Goal: Navigation & Orientation: Find specific page/section

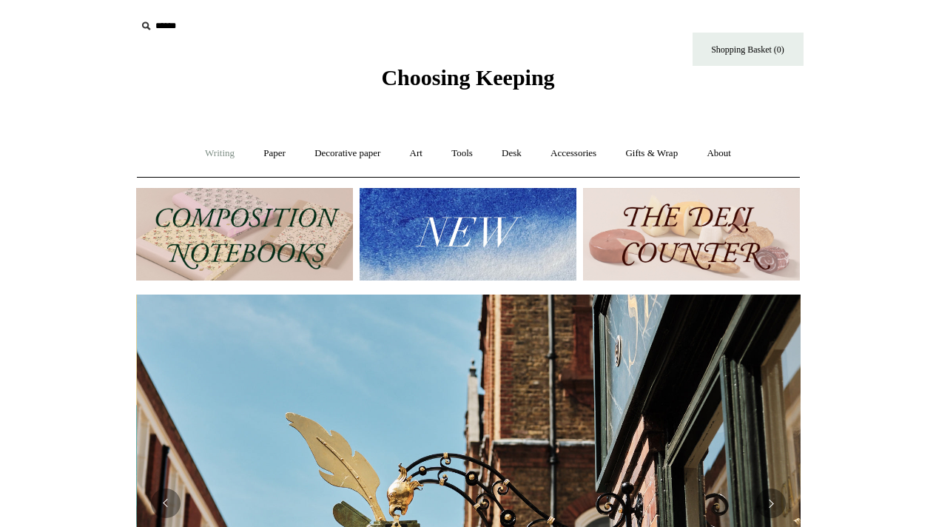
scroll to position [0, 665]
click at [215, 161] on link "Writing +" at bounding box center [220, 153] width 56 height 39
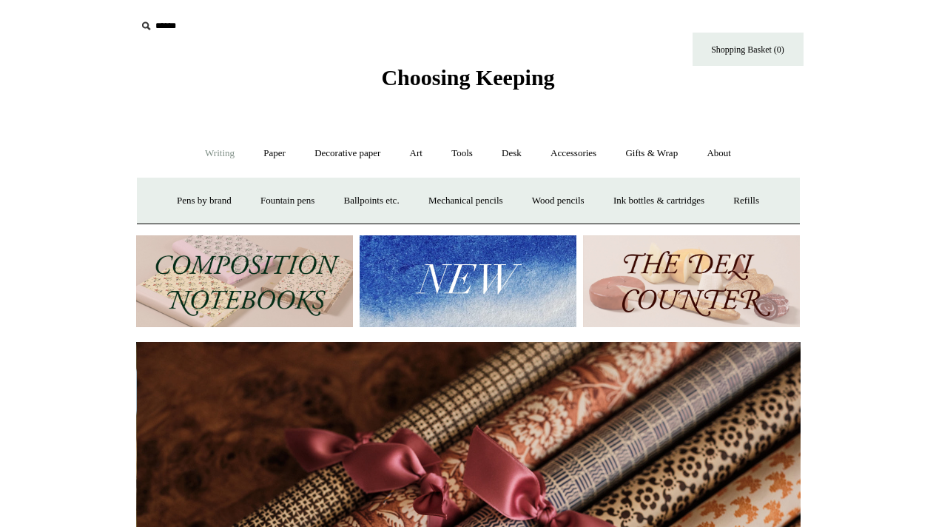
scroll to position [0, 1329]
click at [477, 153] on link "Tools +" at bounding box center [462, 153] width 48 height 39
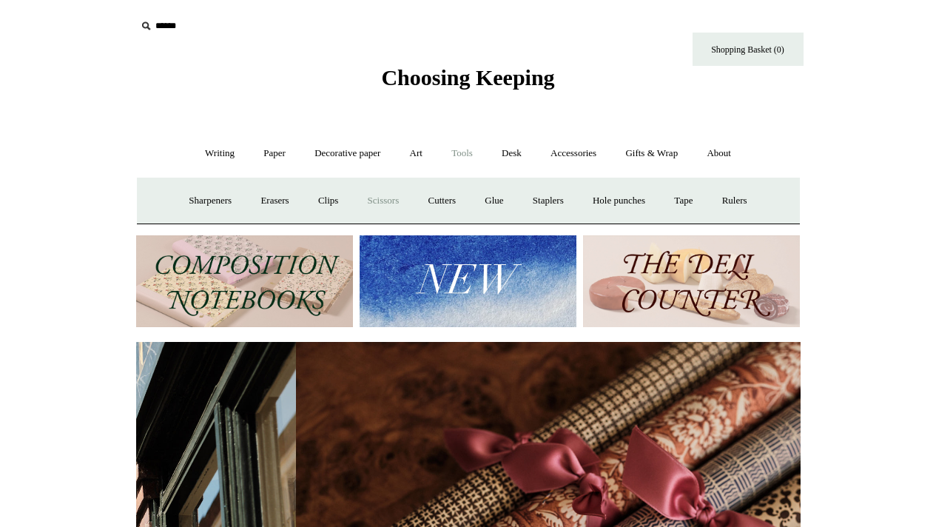
click at [367, 195] on link "Scissors" at bounding box center [384, 200] width 58 height 39
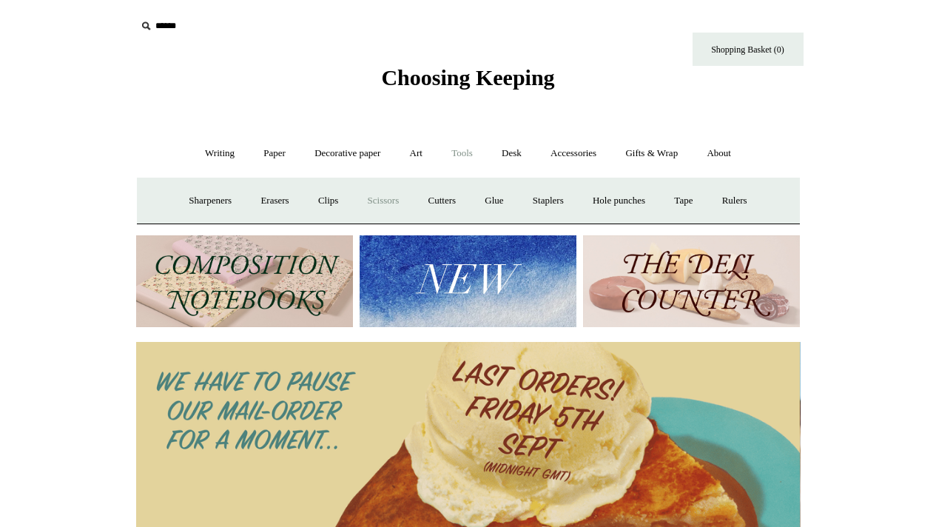
scroll to position [0, 0]
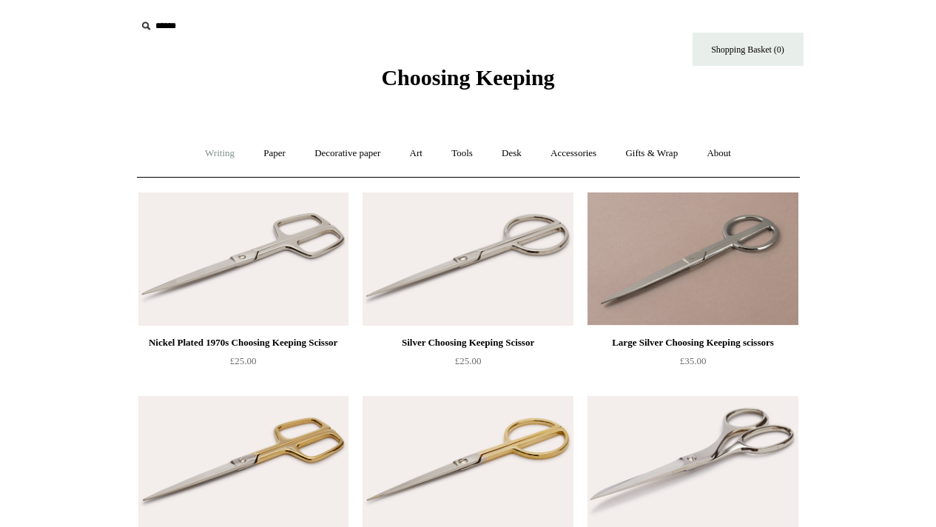
click at [204, 161] on link "Writing +" at bounding box center [220, 153] width 56 height 39
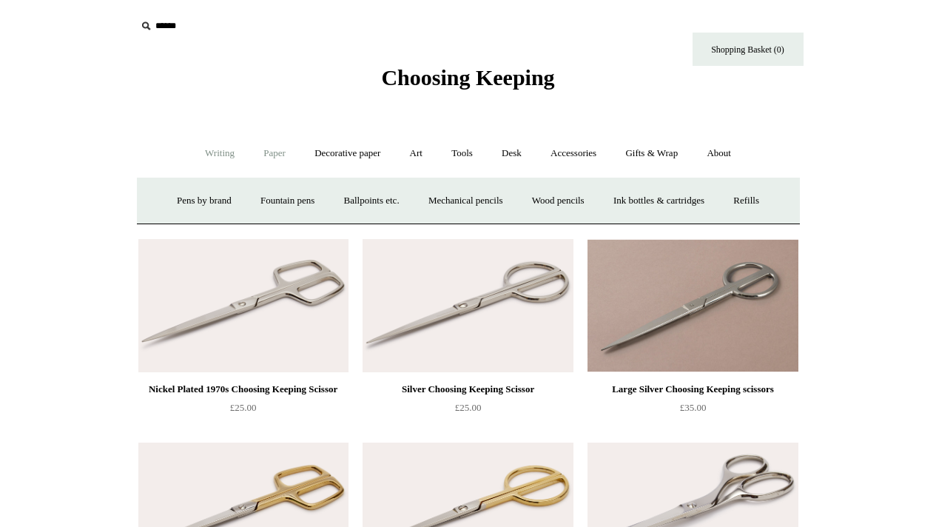
click at [267, 156] on link "Paper +" at bounding box center [274, 153] width 49 height 39
click at [258, 200] on link "Notebooks +" at bounding box center [261, 200] width 68 height 39
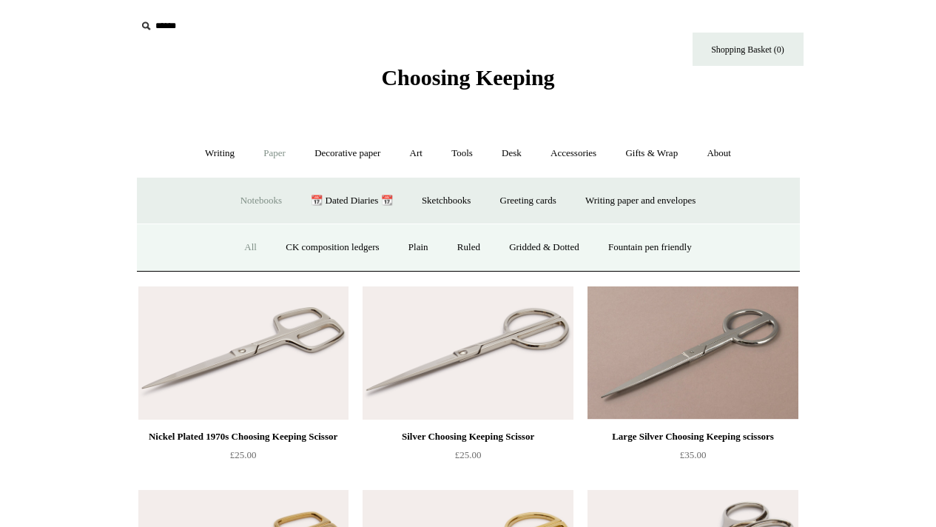
click at [244, 251] on link "All" at bounding box center [250, 247] width 39 height 39
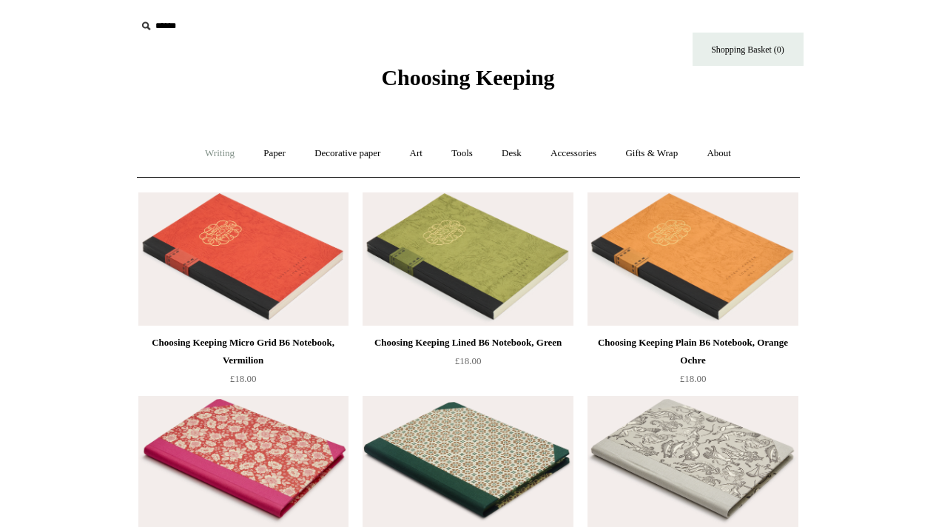
click at [218, 159] on link "Writing +" at bounding box center [220, 153] width 56 height 39
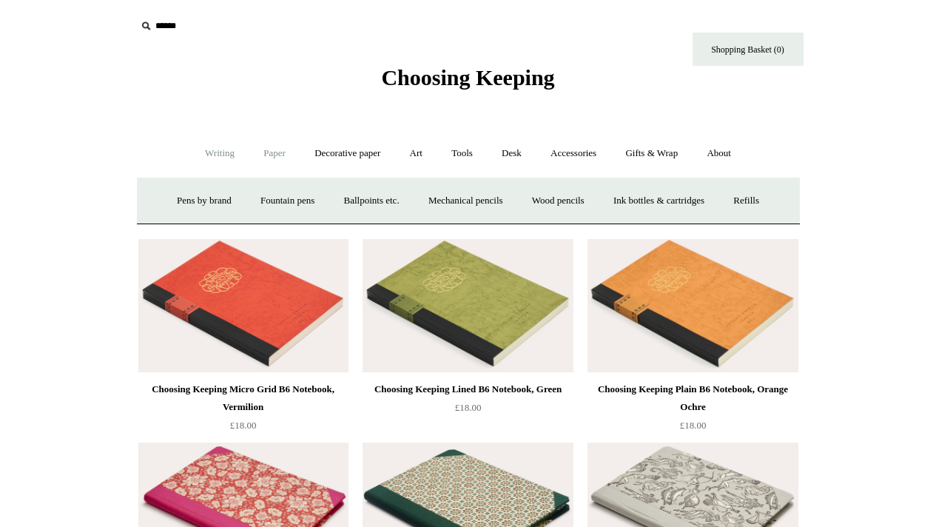
click at [264, 150] on link "Paper +" at bounding box center [274, 153] width 49 height 39
click at [351, 195] on link "📆 Dated Diaries 📆" at bounding box center [352, 200] width 108 height 39
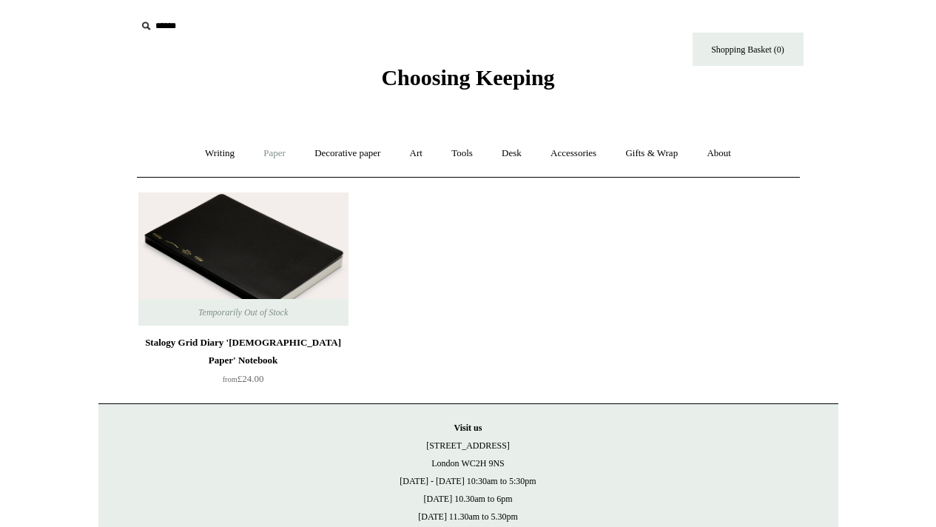
click at [278, 157] on link "Paper +" at bounding box center [274, 153] width 49 height 39
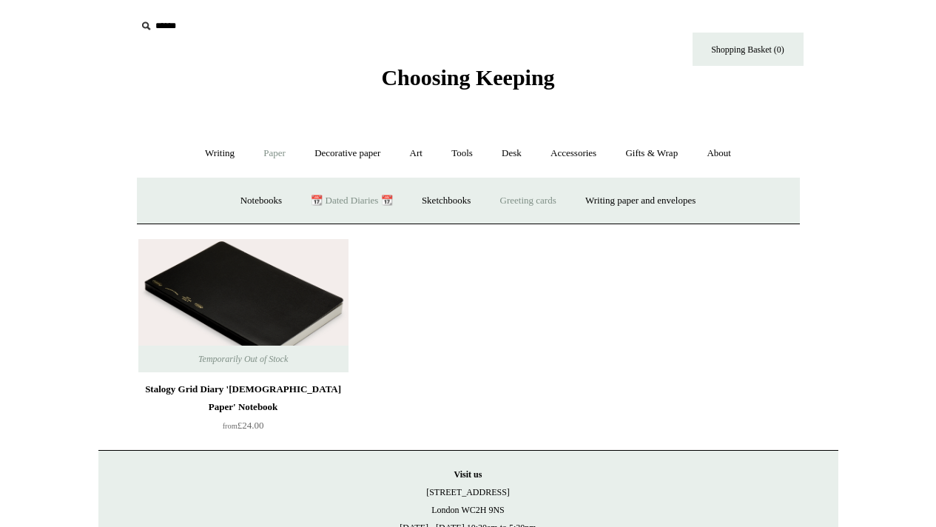
click at [530, 195] on link "Greeting cards +" at bounding box center [528, 200] width 83 height 39
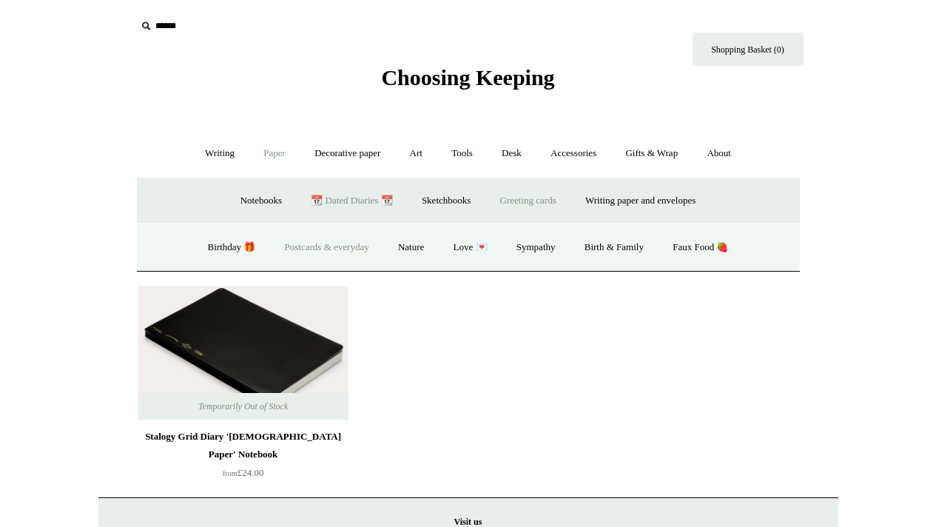
click at [312, 252] on link "Postcards & everyday" at bounding box center [327, 247] width 111 height 39
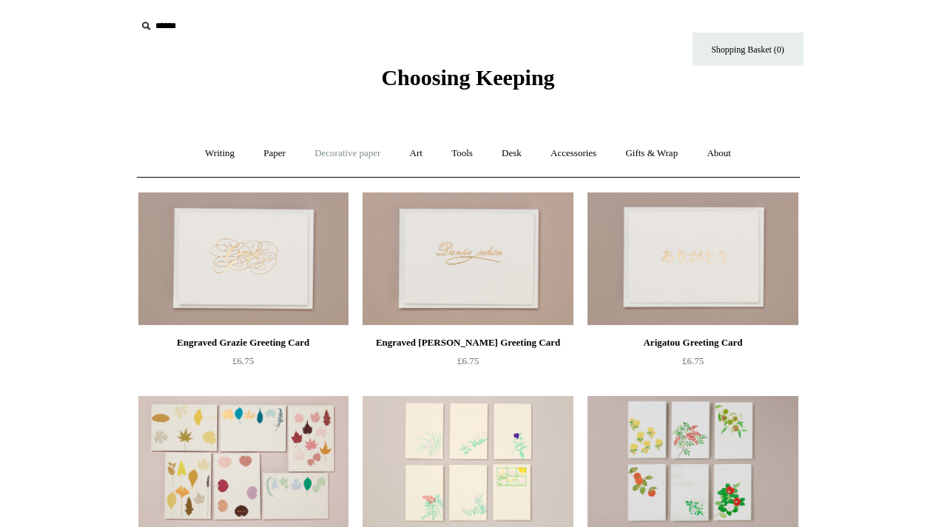
click at [370, 158] on link "Decorative paper +" at bounding box center [347, 153] width 93 height 39
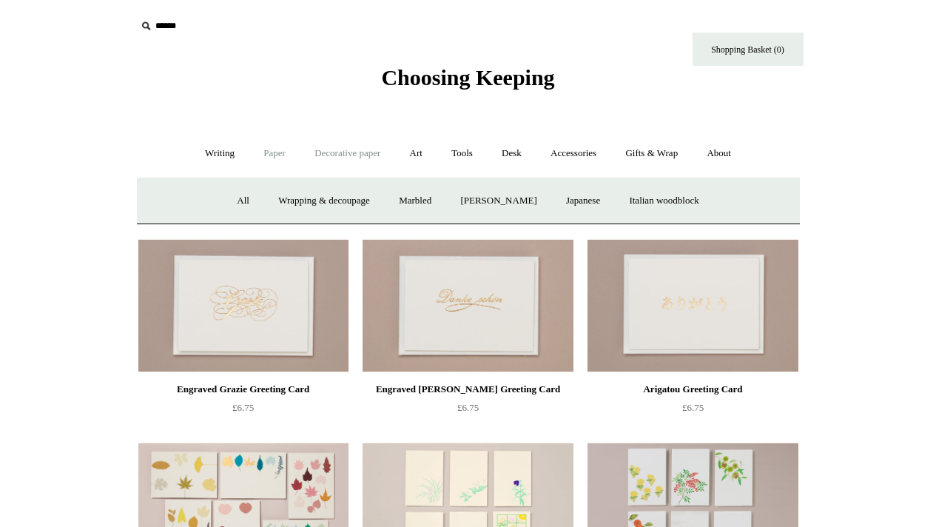
click at [261, 159] on link "Paper +" at bounding box center [274, 153] width 49 height 39
click at [633, 198] on link "Writing paper and envelopes +" at bounding box center [640, 200] width 137 height 39
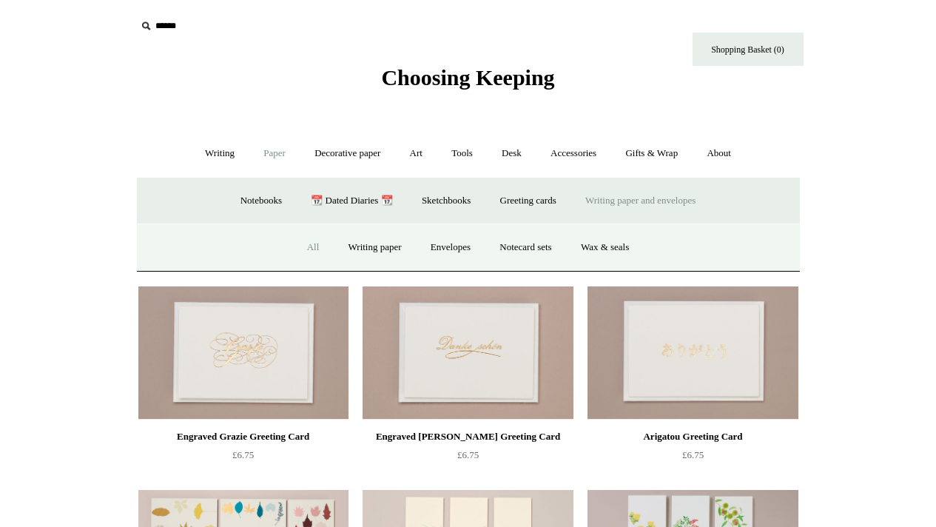
click at [310, 244] on link "All" at bounding box center [313, 247] width 39 height 39
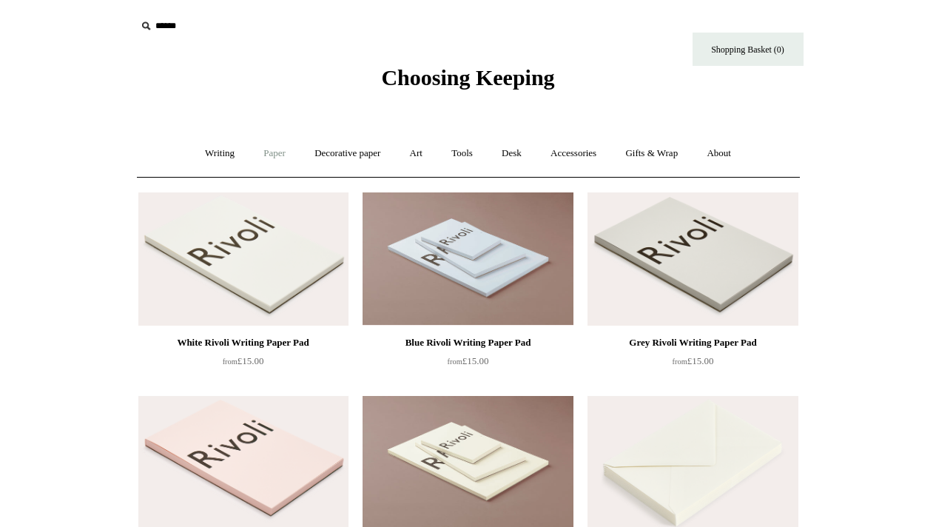
click at [281, 158] on link "Paper +" at bounding box center [274, 153] width 49 height 39
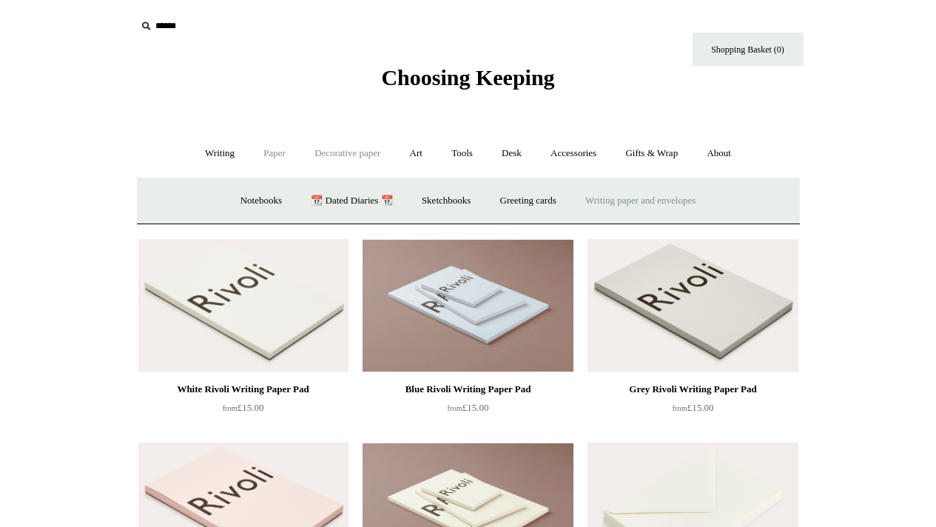
click at [340, 153] on link "Decorative paper +" at bounding box center [347, 153] width 93 height 39
click at [235, 202] on link "All" at bounding box center [243, 200] width 39 height 39
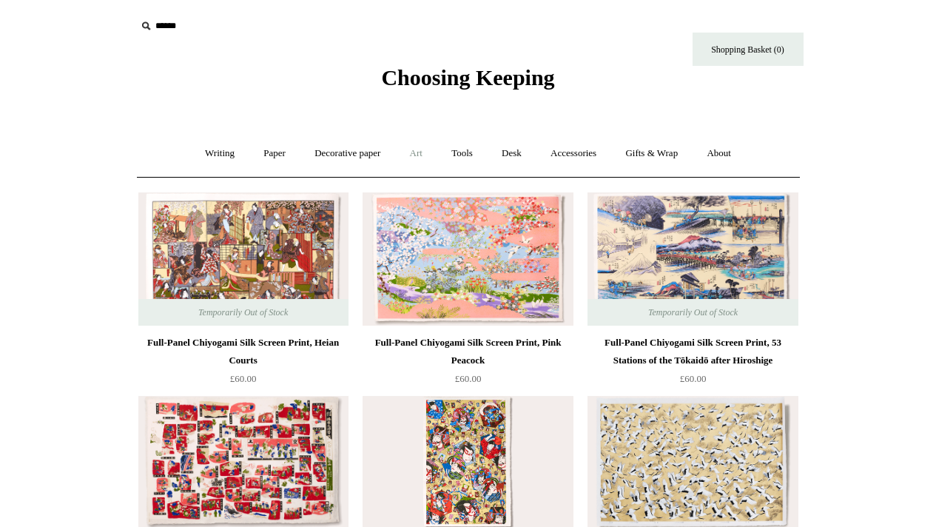
click at [424, 161] on link "Art +" at bounding box center [416, 153] width 39 height 39
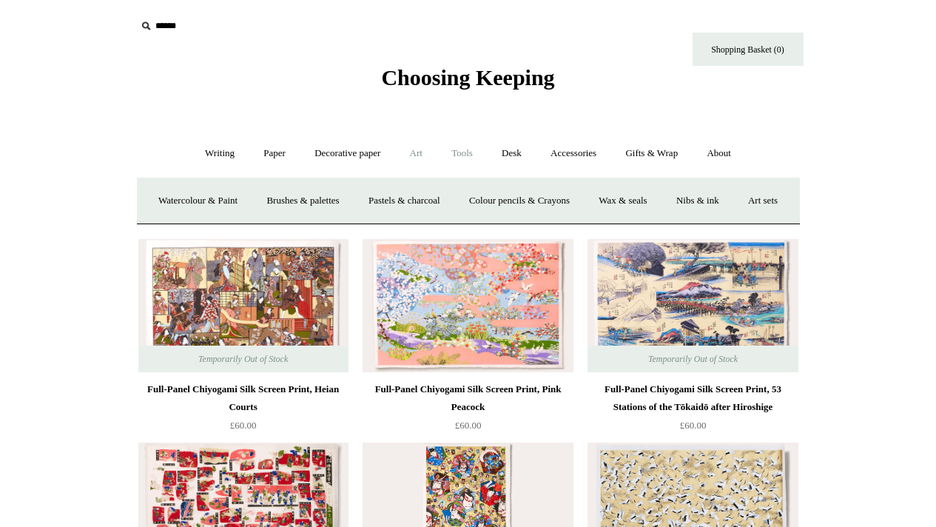
click at [471, 158] on link "Tools +" at bounding box center [462, 153] width 48 height 39
click at [323, 195] on link "Clips +" at bounding box center [328, 200] width 47 height 39
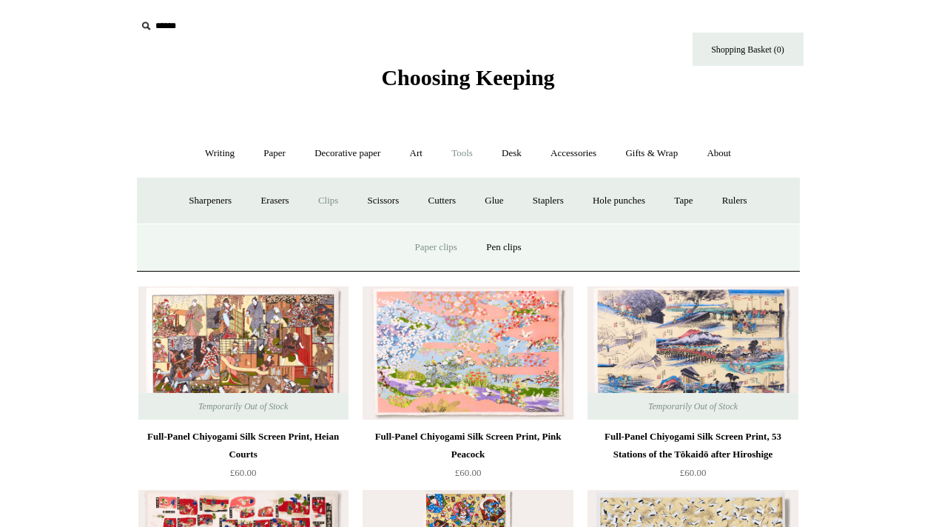
click at [420, 250] on link "Paper clips" at bounding box center [436, 247] width 69 height 39
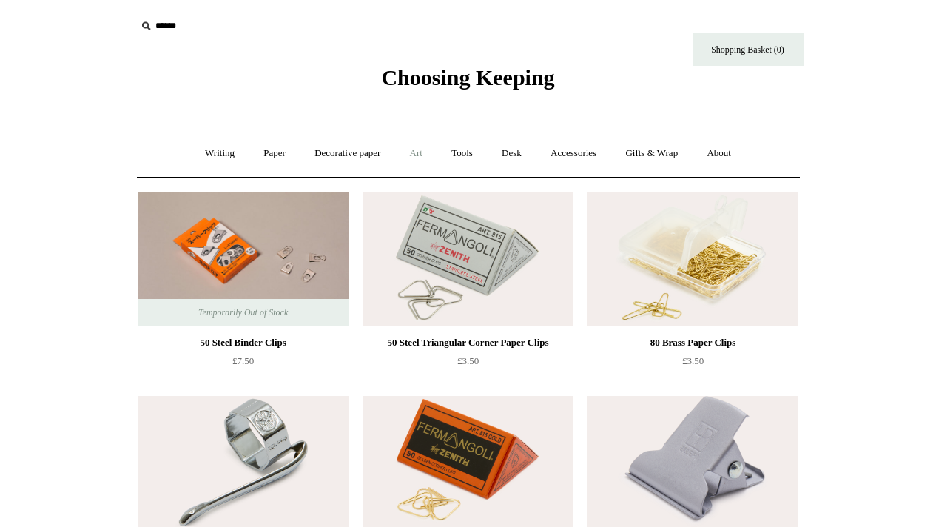
click at [419, 158] on link "Art +" at bounding box center [416, 153] width 39 height 39
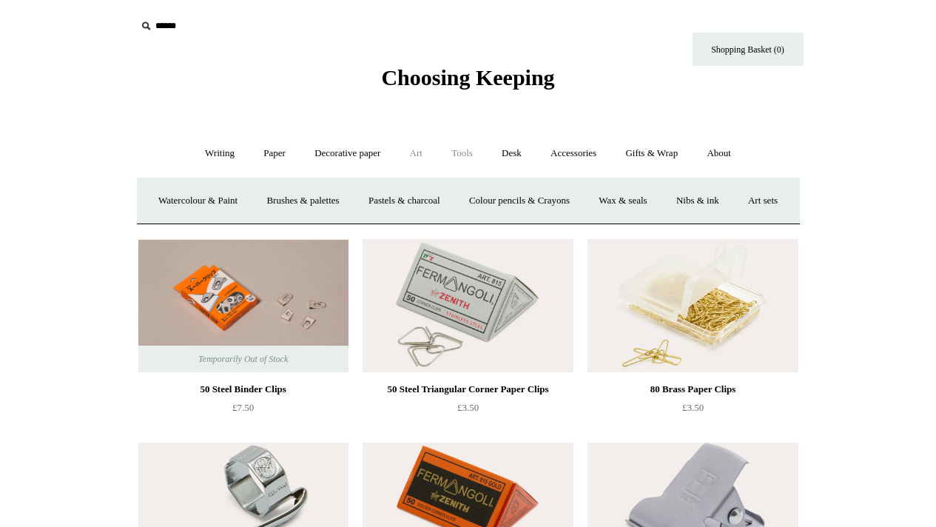
click at [456, 149] on link "Tools +" at bounding box center [462, 153] width 48 height 39
click at [313, 201] on link "Clips +" at bounding box center [328, 200] width 47 height 39
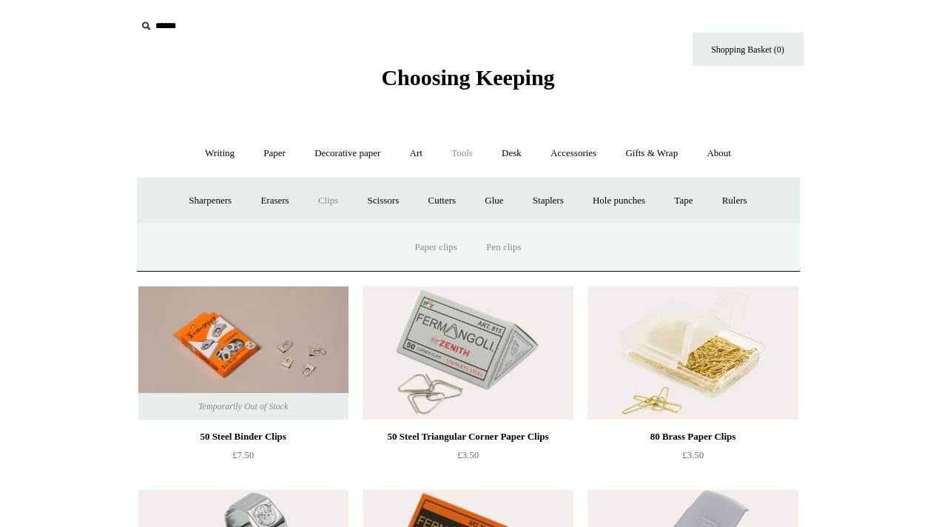
click at [496, 249] on link "Pen clips" at bounding box center [503, 247] width 61 height 39
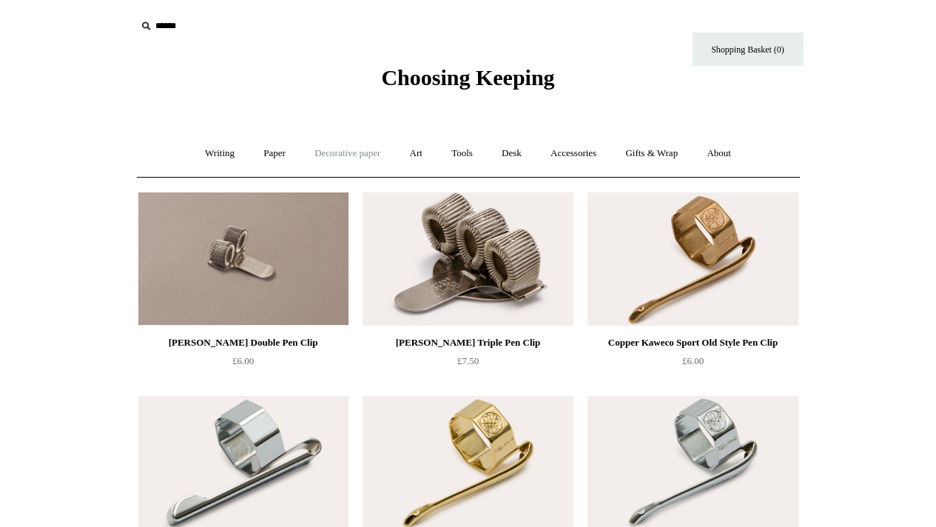
click at [389, 152] on link "Decorative paper +" at bounding box center [347, 153] width 93 height 39
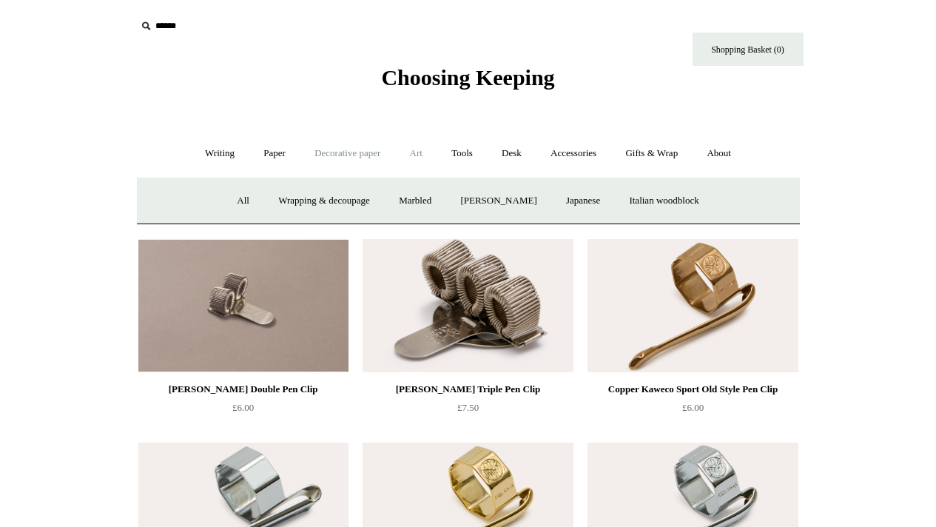
click at [408, 155] on link "Art +" at bounding box center [416, 153] width 39 height 39
click at [463, 155] on link "Tools +" at bounding box center [462, 153] width 48 height 39
click at [692, 205] on link "Tape +" at bounding box center [683, 200] width 45 height 39
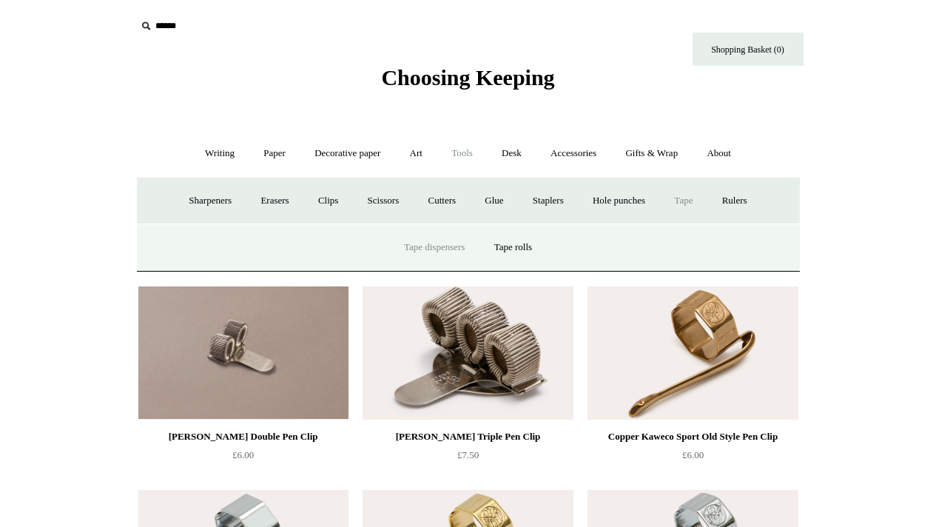
click at [453, 247] on link "Tape dispensers" at bounding box center [434, 247] width 87 height 39
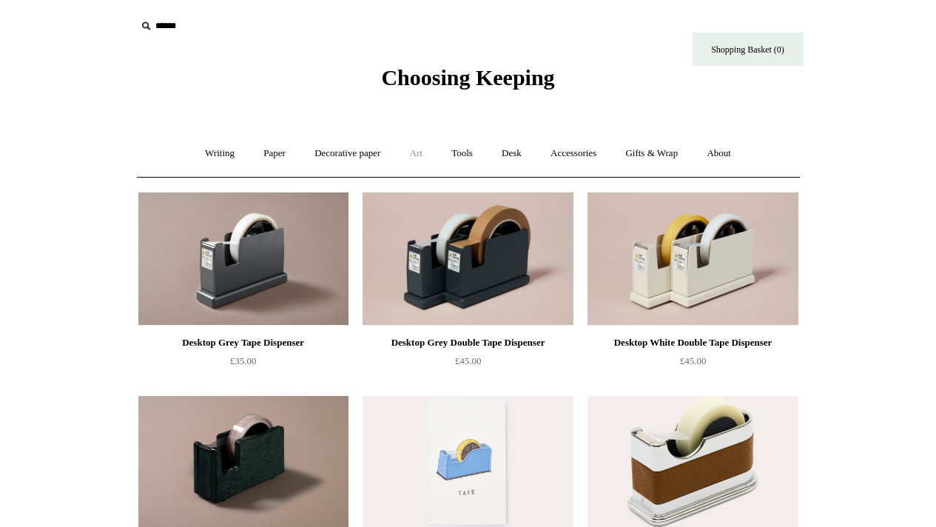
click at [416, 151] on link "Art +" at bounding box center [416, 153] width 39 height 39
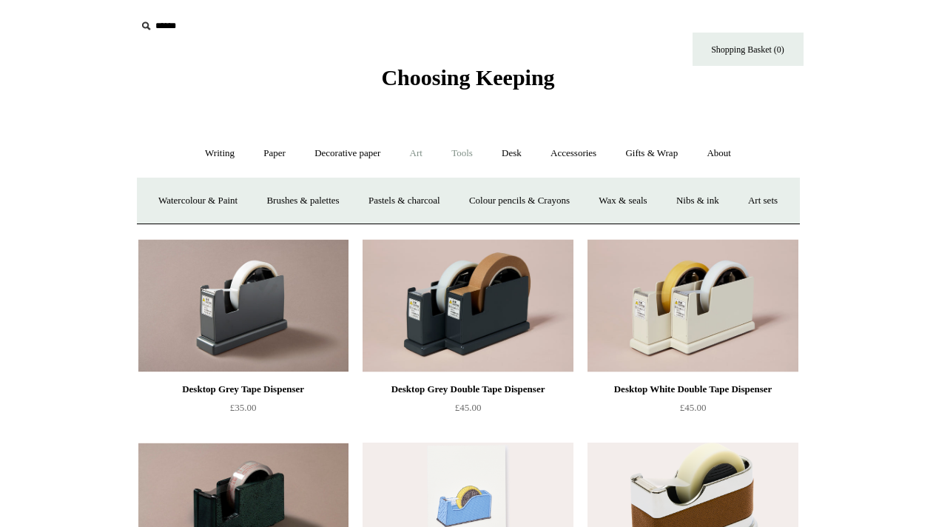
click at [460, 150] on link "Tools +" at bounding box center [462, 153] width 48 height 39
click at [725, 198] on link "Rulers" at bounding box center [735, 200] width 52 height 39
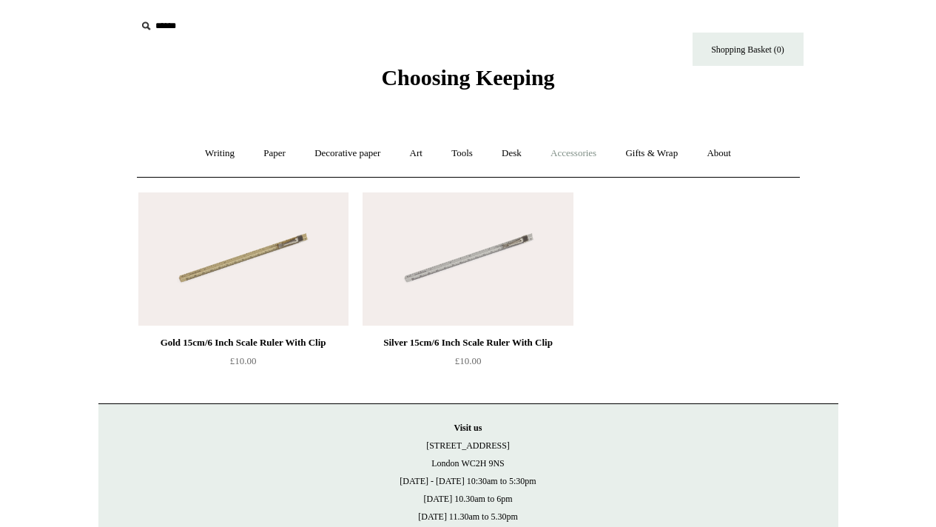
click at [556, 164] on link "Accessories +" at bounding box center [573, 153] width 73 height 39
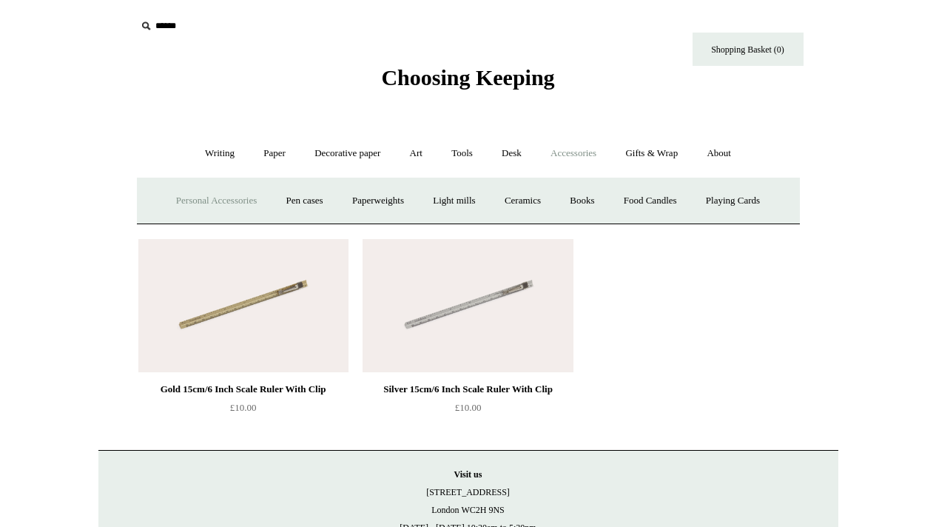
click at [198, 206] on link "Personal Accessories +" at bounding box center [216, 200] width 107 height 39
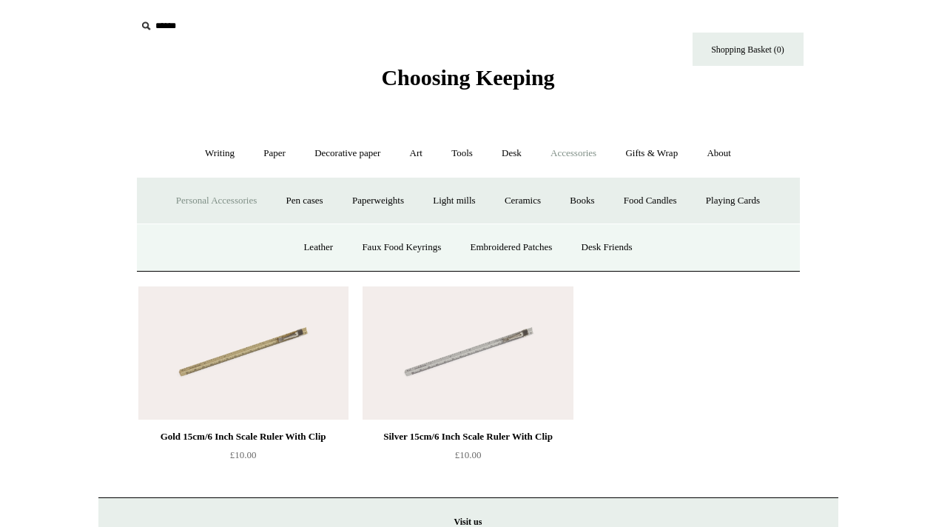
click at [579, 163] on link "Accessories -" at bounding box center [573, 153] width 73 height 39
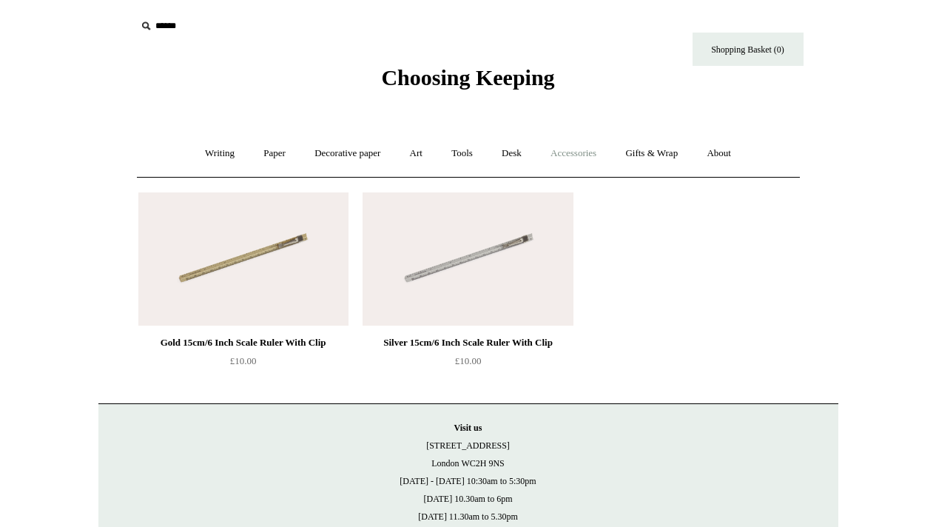
click at [579, 159] on link "Accessories +" at bounding box center [573, 153] width 73 height 39
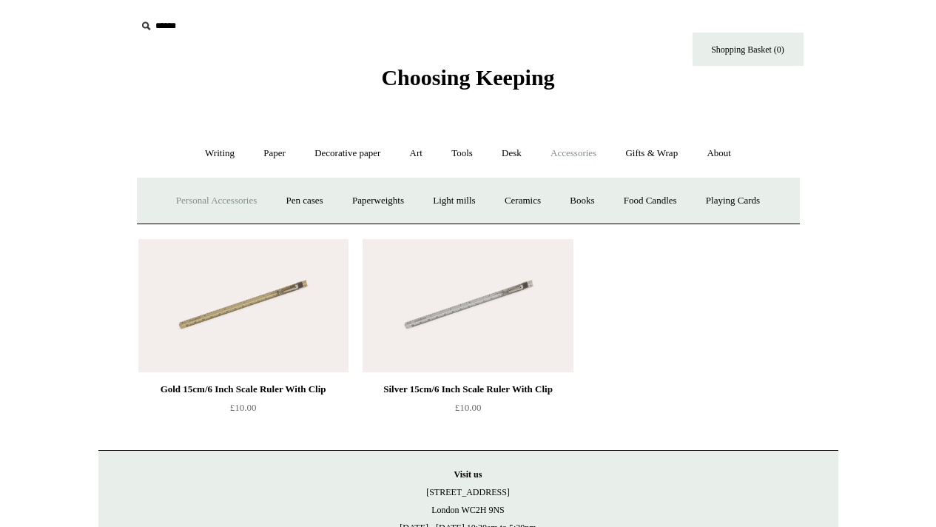
click at [215, 204] on link "Personal Accessories +" at bounding box center [216, 200] width 107 height 39
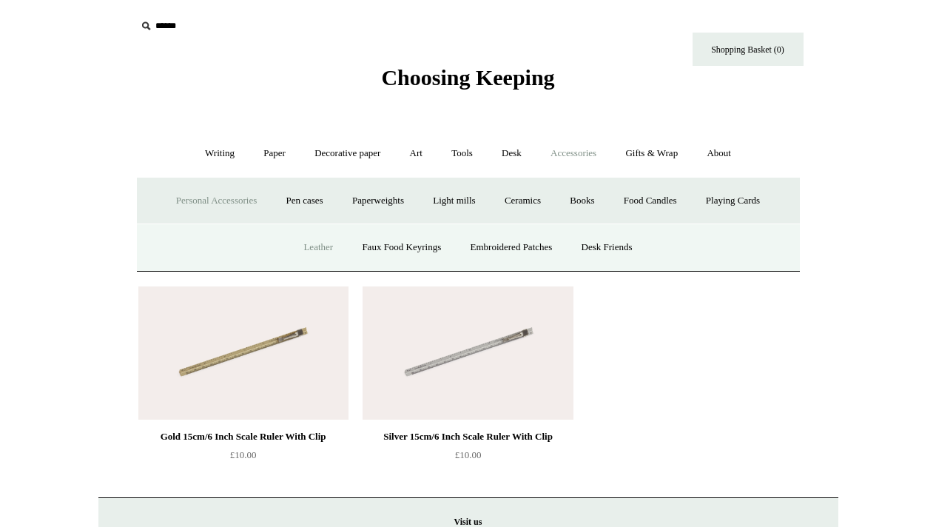
click at [322, 242] on link "Leather" at bounding box center [318, 247] width 56 height 39
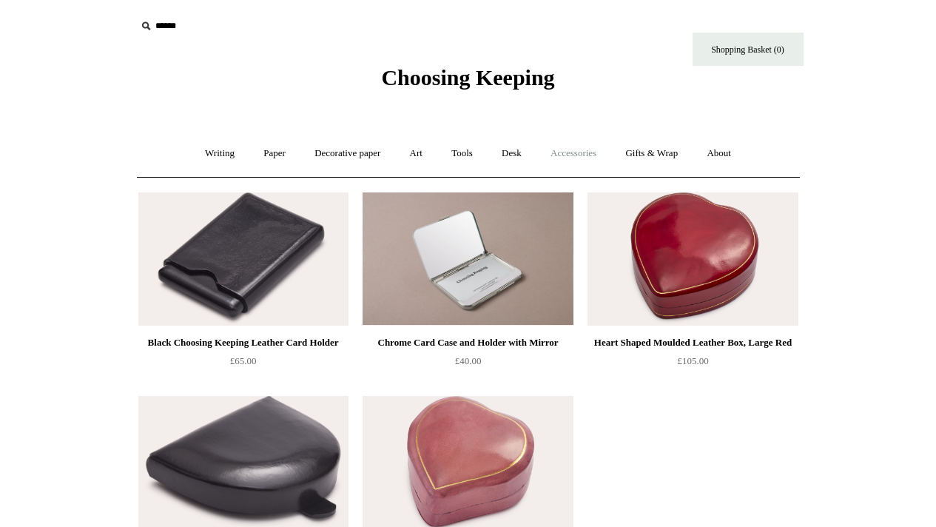
click at [588, 161] on link "Accessories +" at bounding box center [573, 153] width 73 height 39
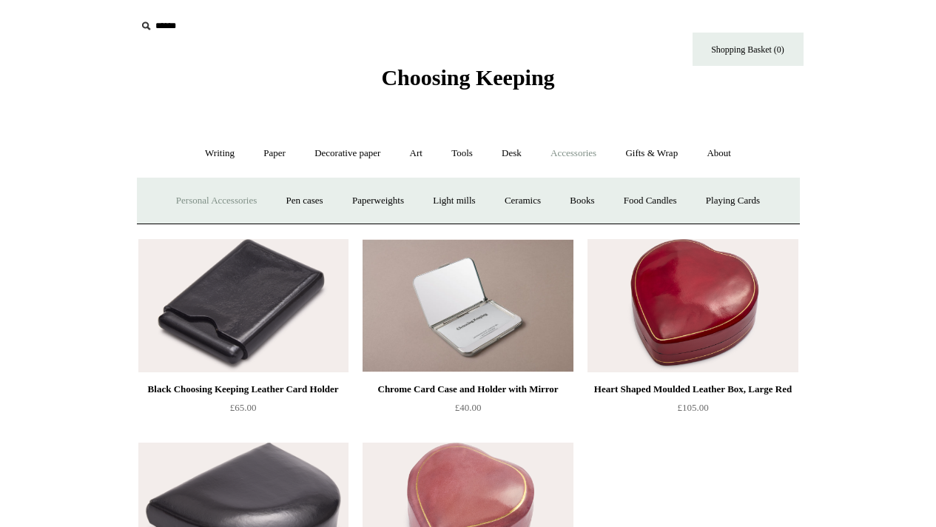
click at [203, 204] on link "Personal Accessories +" at bounding box center [216, 200] width 107 height 39
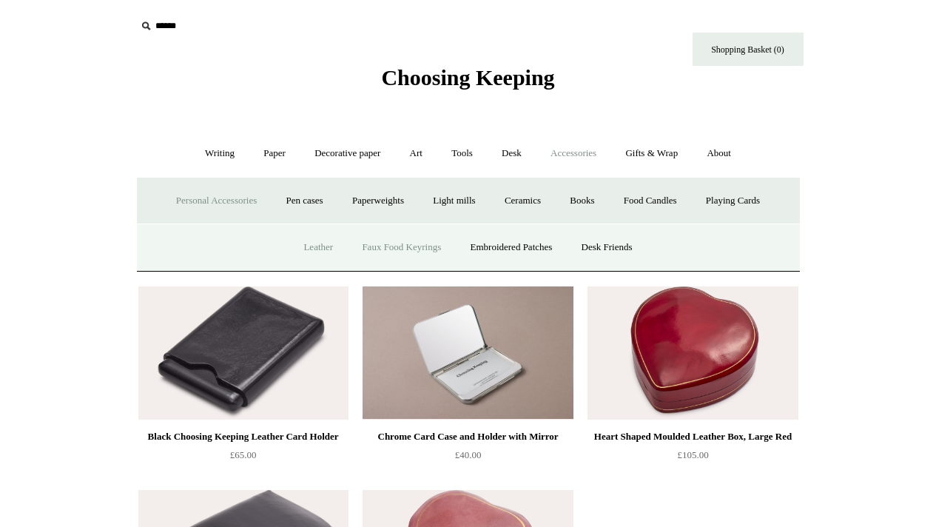
click at [425, 249] on link "Faux Food Keyrings" at bounding box center [402, 247] width 106 height 39
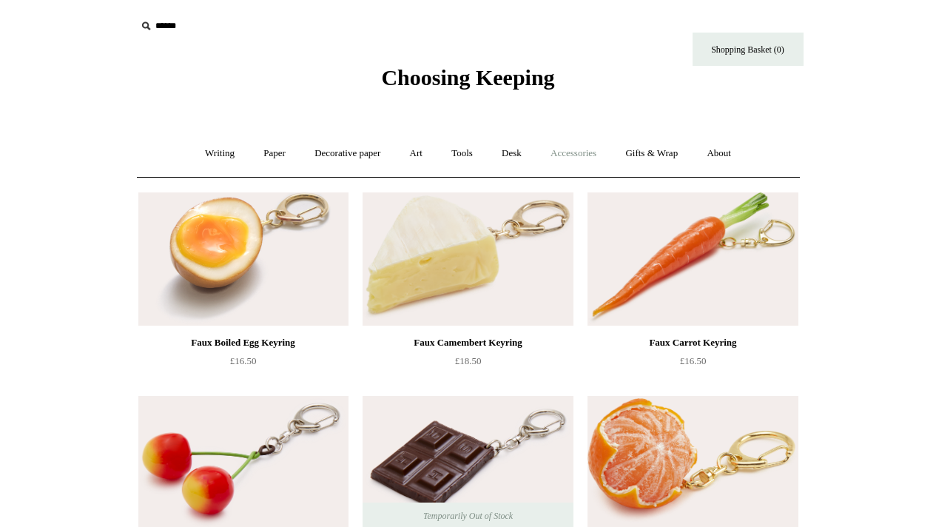
click at [603, 153] on link "Accessories +" at bounding box center [573, 153] width 73 height 39
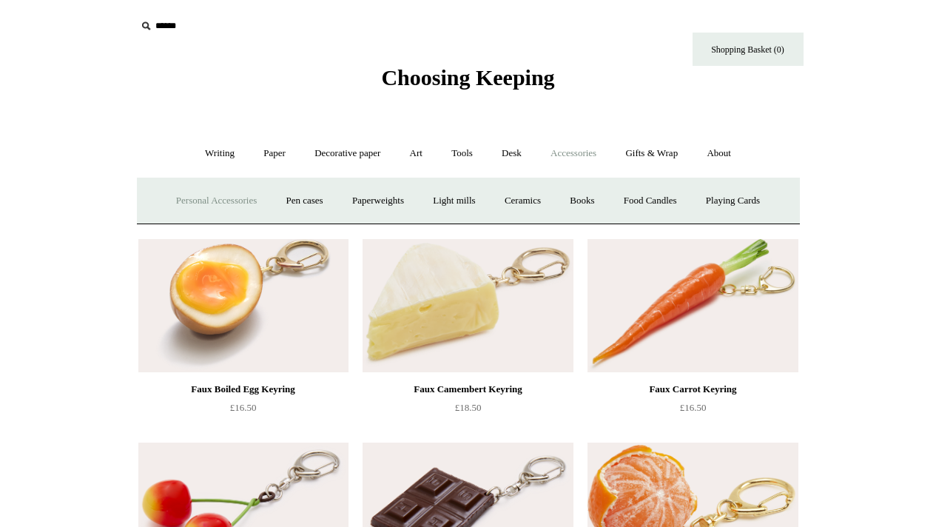
click at [247, 198] on link "Personal Accessories +" at bounding box center [216, 200] width 107 height 39
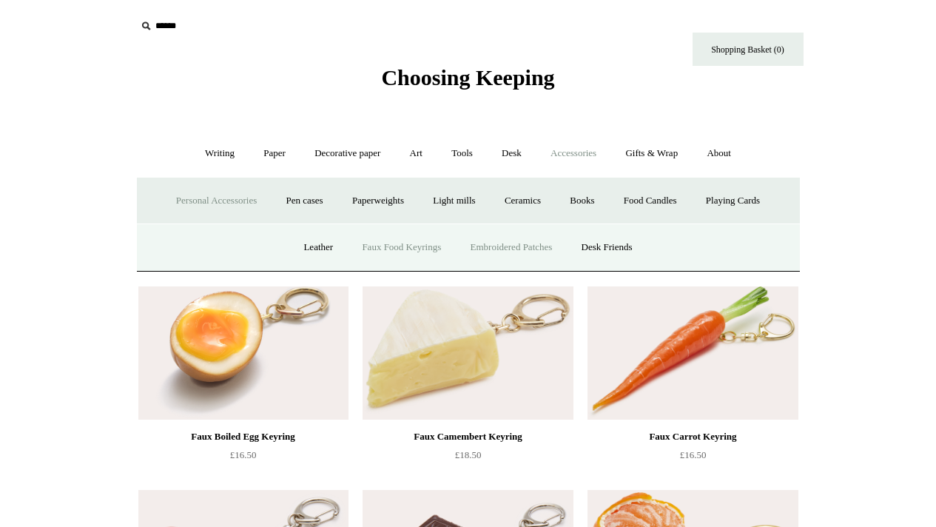
click at [498, 242] on link "Embroidered Patches" at bounding box center [511, 247] width 109 height 39
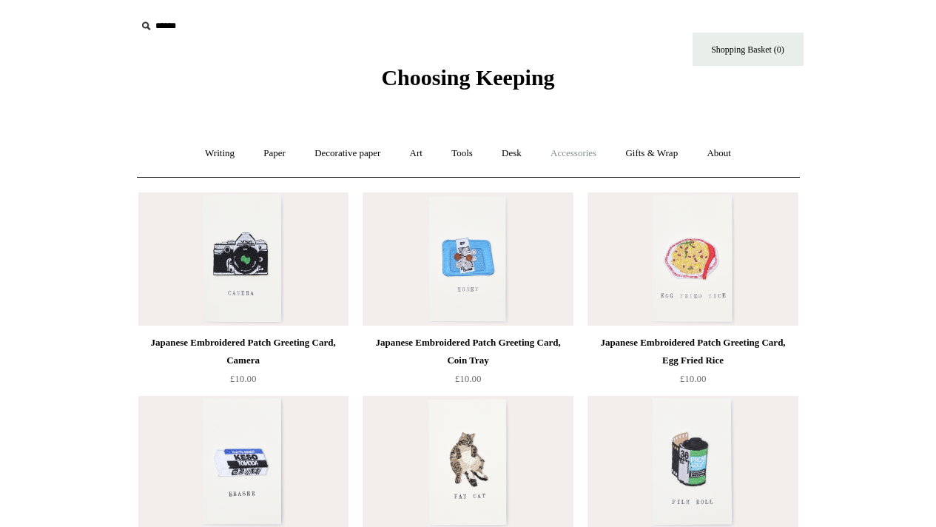
click at [587, 150] on link "Accessories +" at bounding box center [573, 153] width 73 height 39
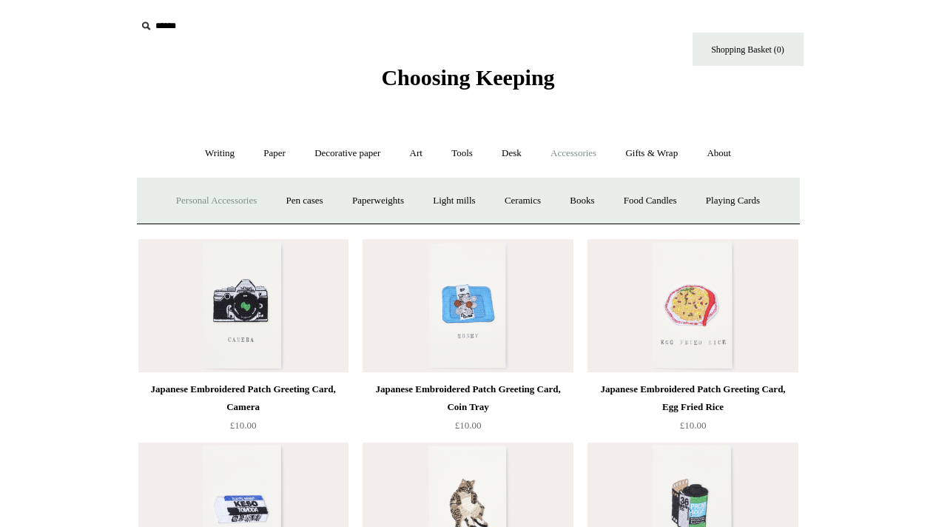
click at [211, 205] on link "Personal Accessories +" at bounding box center [216, 200] width 107 height 39
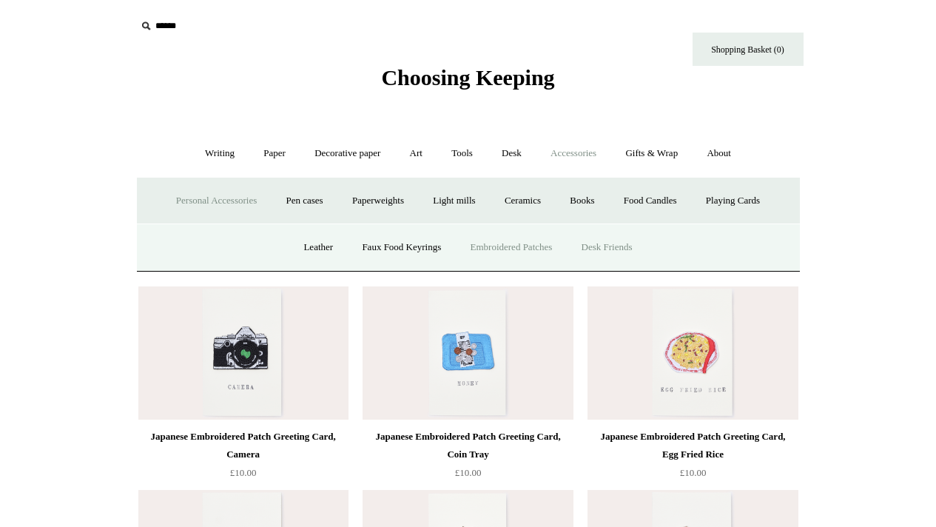
click at [631, 246] on link "Desk Friends" at bounding box center [608, 247] width 78 height 39
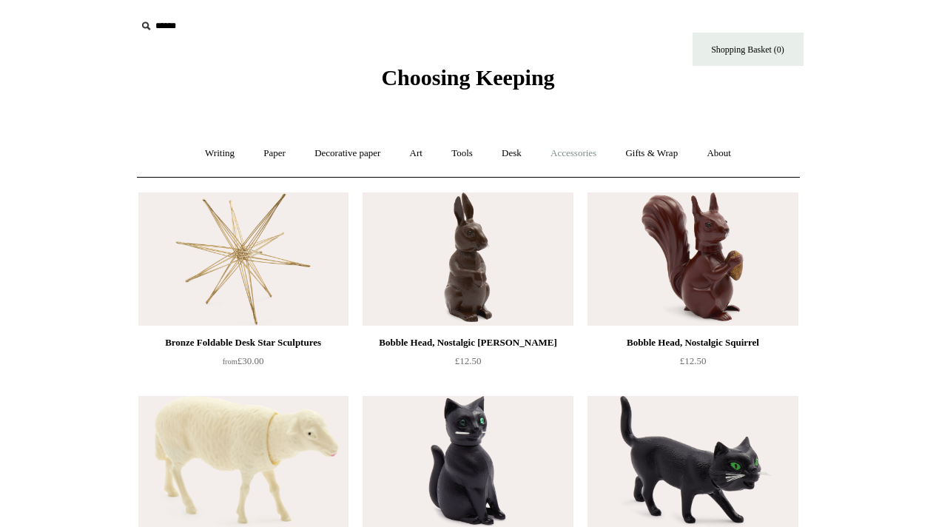
click at [557, 156] on link "Accessories +" at bounding box center [573, 153] width 73 height 39
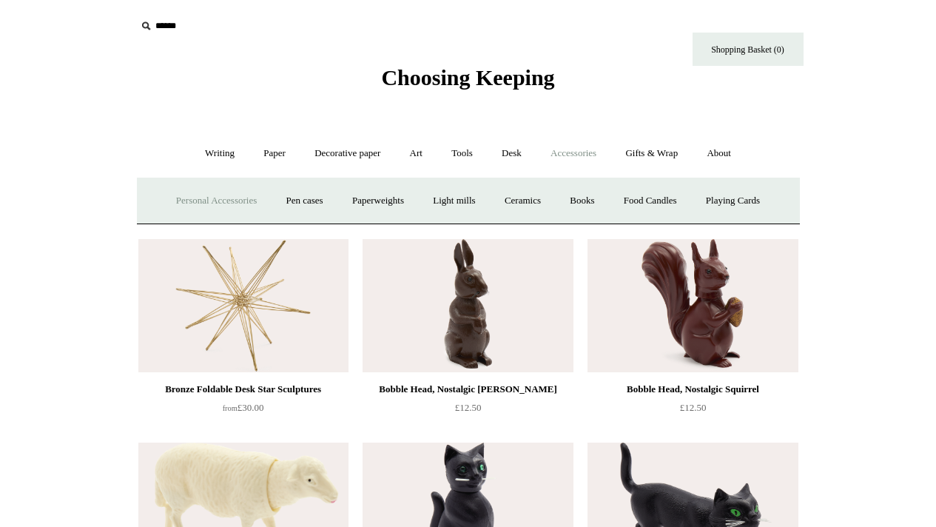
click at [230, 205] on link "Personal Accessories +" at bounding box center [216, 200] width 107 height 39
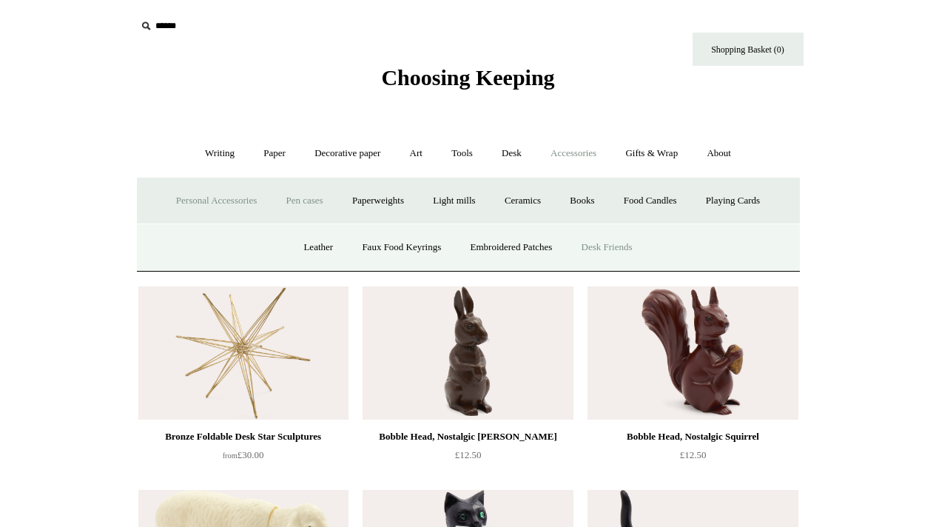
click at [278, 201] on link "Pen cases" at bounding box center [304, 200] width 64 height 39
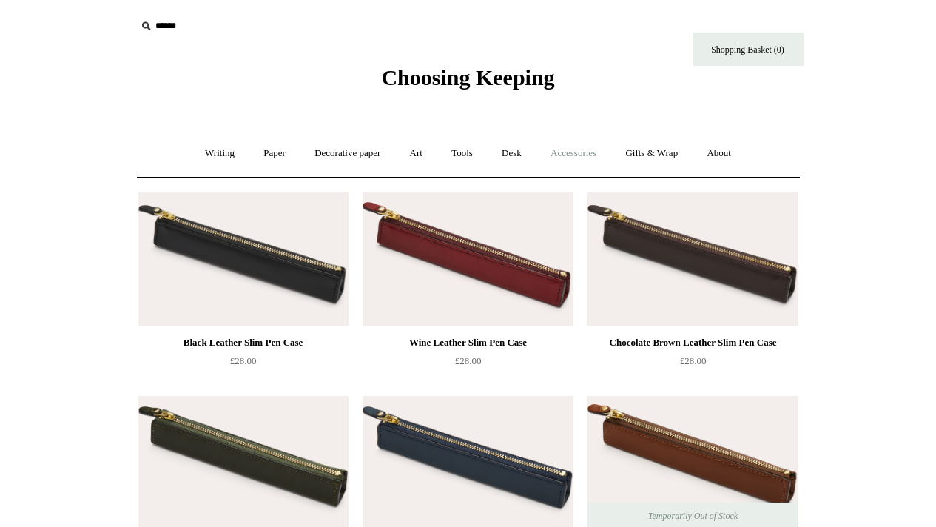
click at [583, 155] on link "Accessories +" at bounding box center [573, 153] width 73 height 39
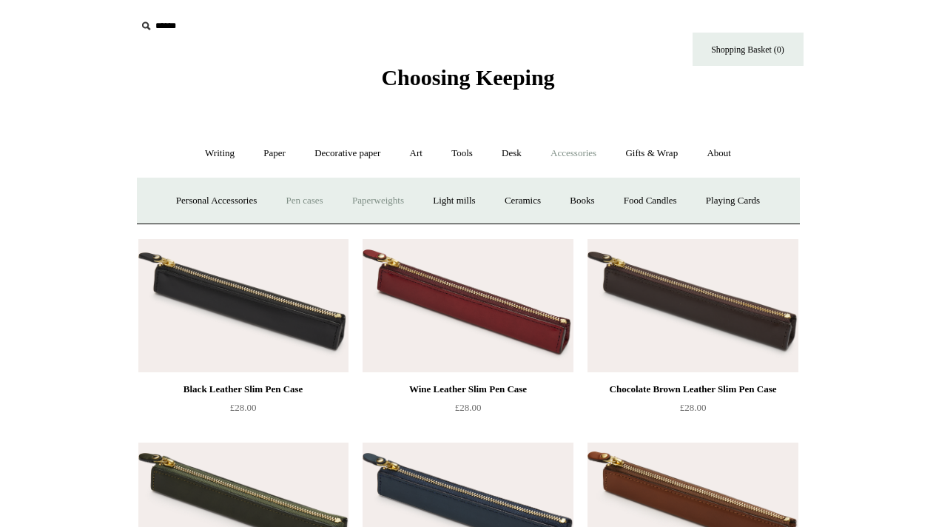
click at [378, 204] on link "Paperweights +" at bounding box center [378, 200] width 78 height 39
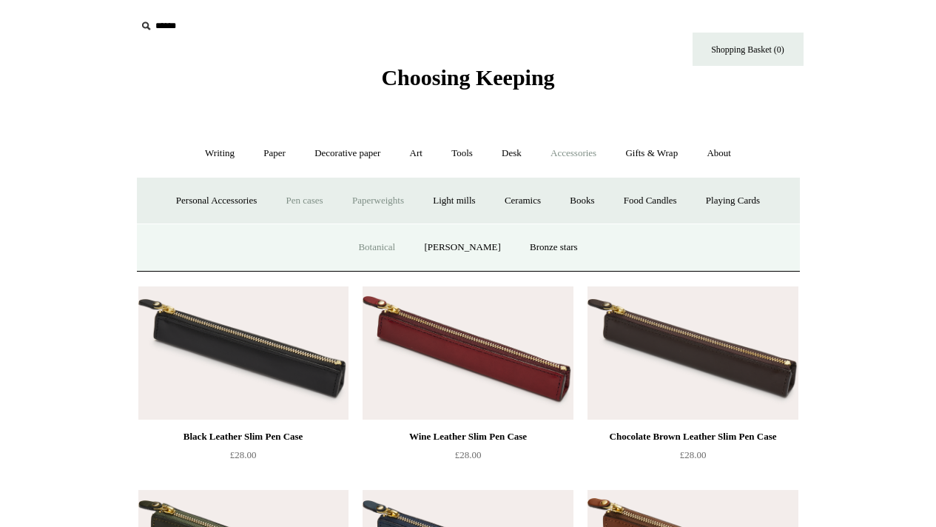
click at [383, 241] on link "Botanical" at bounding box center [377, 247] width 64 height 39
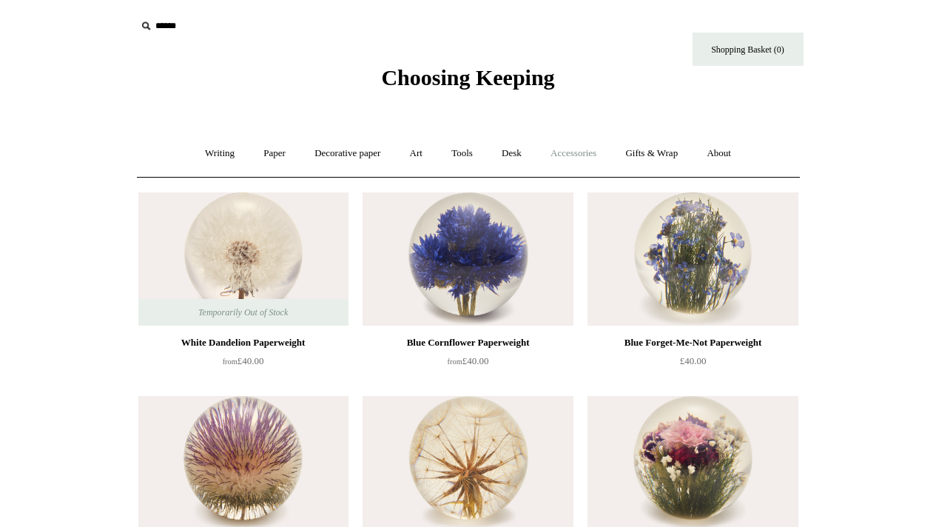
click at [600, 162] on link "Accessories +" at bounding box center [573, 153] width 73 height 39
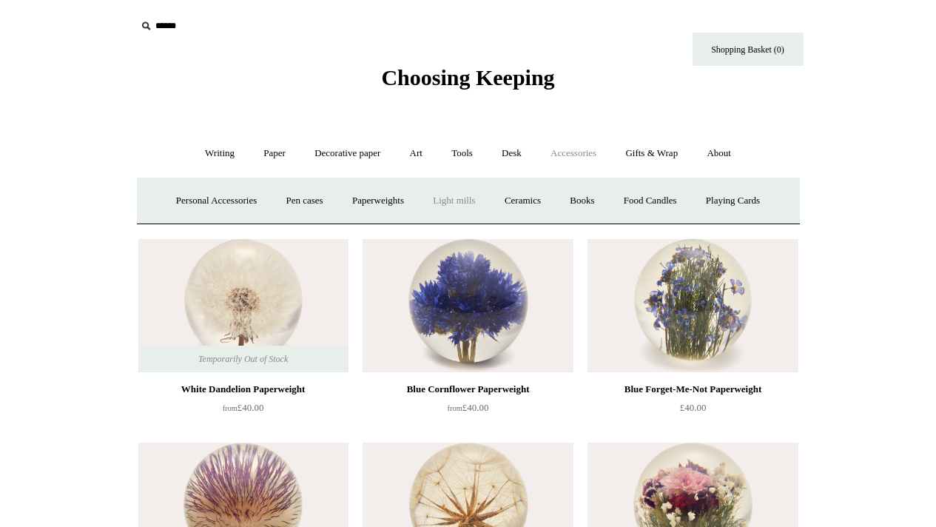
click at [458, 203] on link "Light mills" at bounding box center [454, 200] width 69 height 39
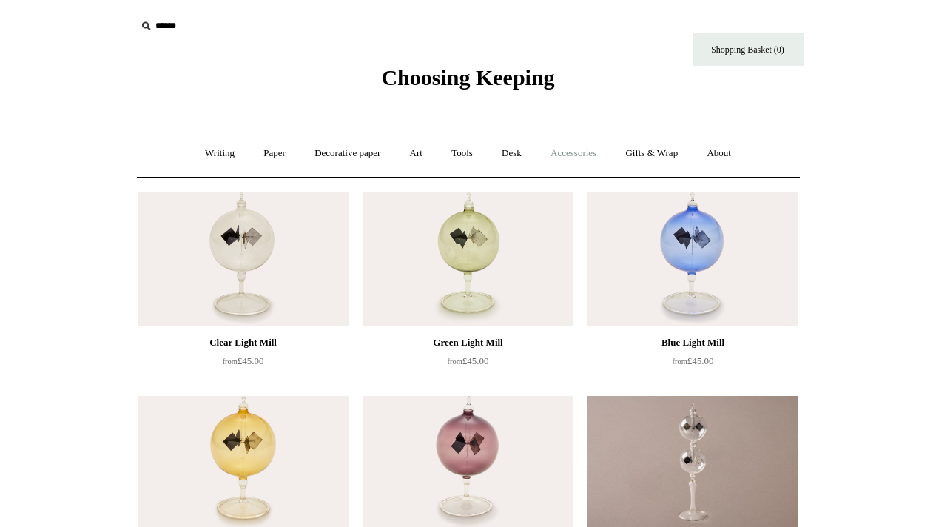
click at [589, 161] on link "Accessories +" at bounding box center [573, 153] width 73 height 39
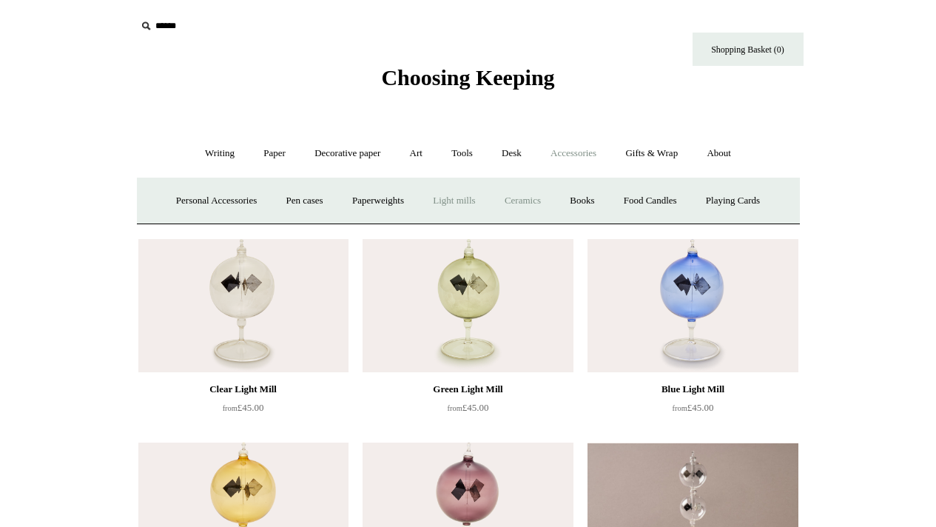
click at [506, 206] on link "Ceramics +" at bounding box center [523, 200] width 63 height 39
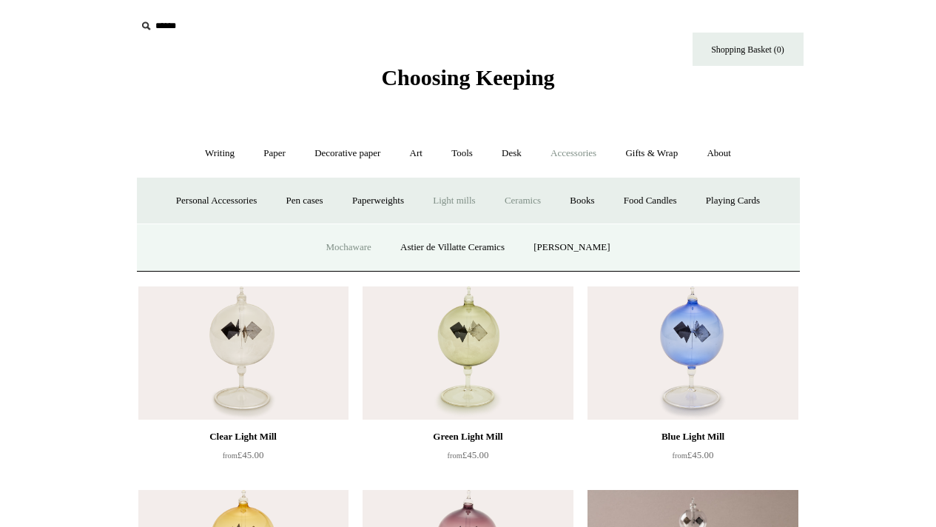
click at [346, 240] on link "Mochaware" at bounding box center [348, 247] width 72 height 39
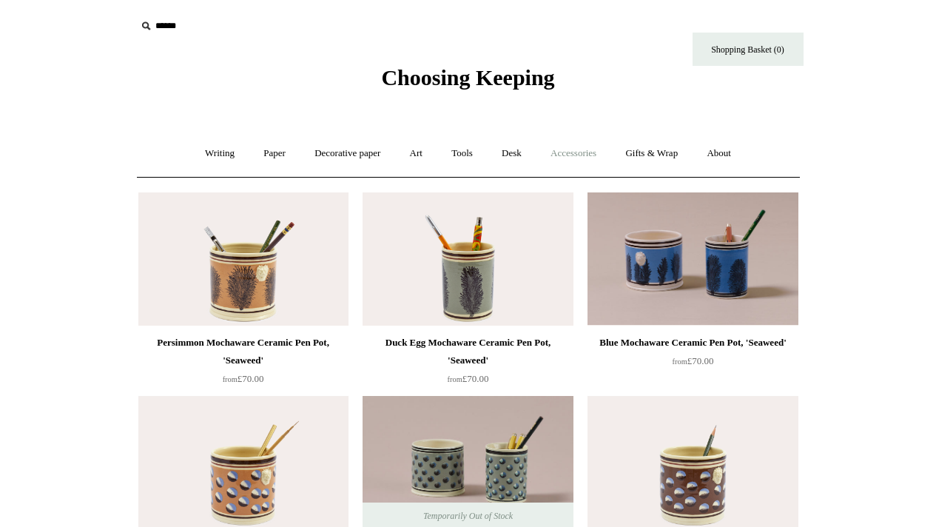
click at [572, 156] on link "Accessories +" at bounding box center [573, 153] width 73 height 39
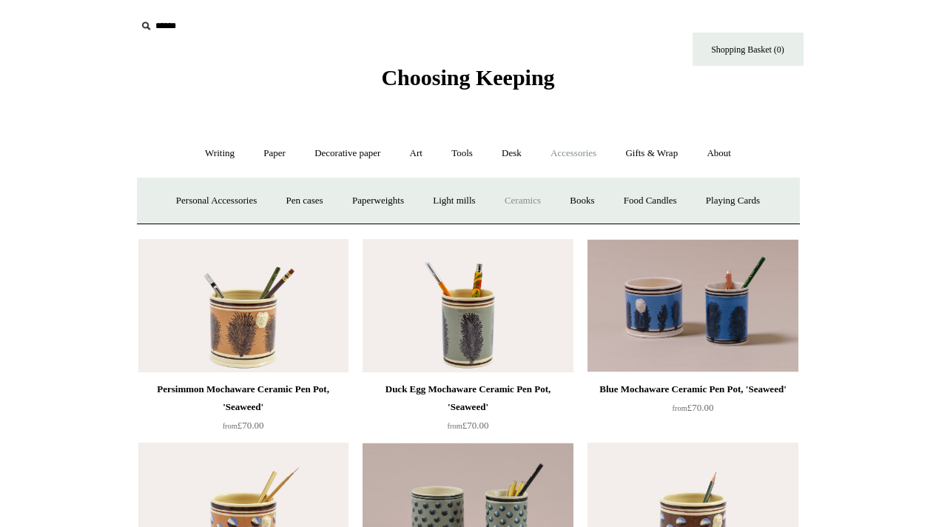
click at [538, 196] on link "Ceramics +" at bounding box center [523, 200] width 63 height 39
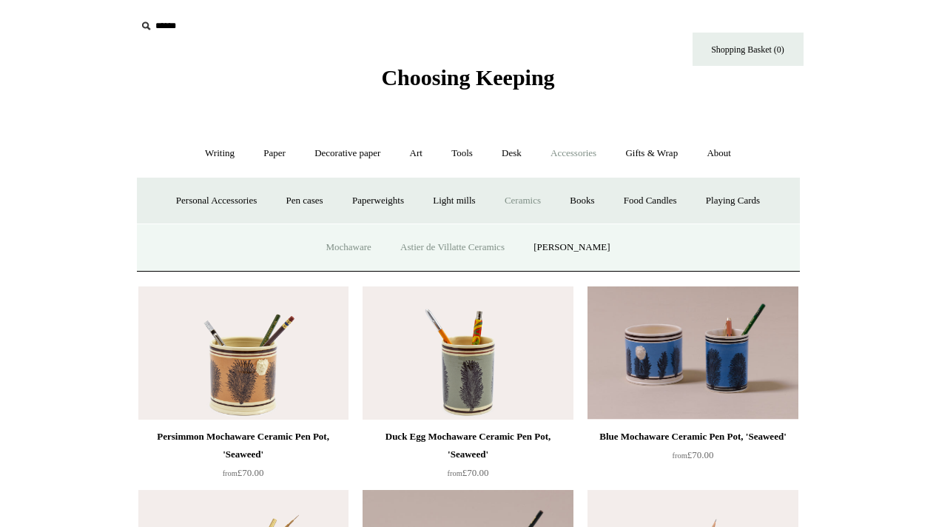
click at [480, 238] on link "Astier de Villatte Ceramics" at bounding box center [452, 247] width 131 height 39
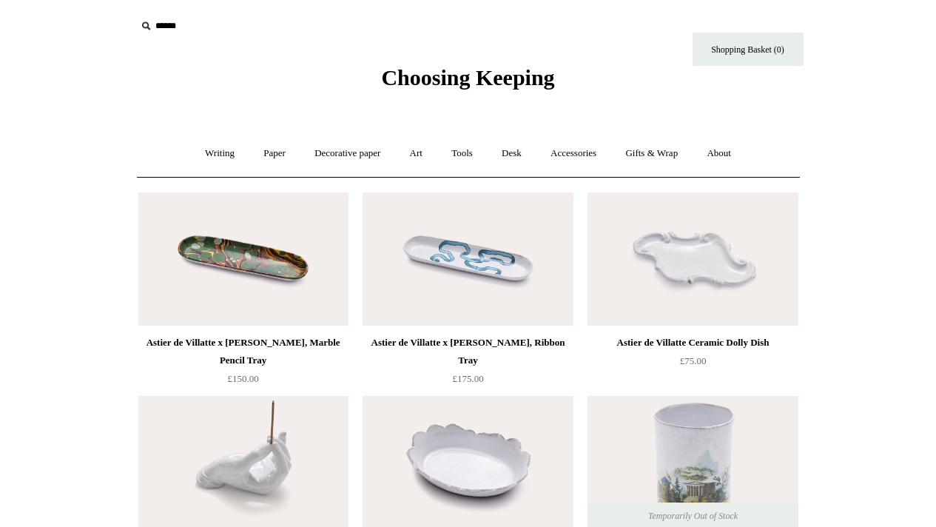
click at [577, 160] on link "Accessories +" at bounding box center [573, 153] width 73 height 39
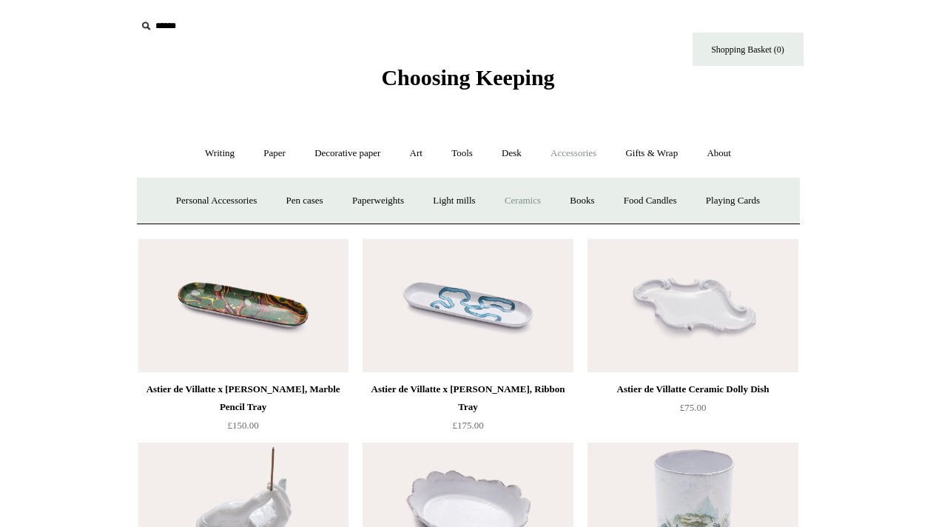
click at [529, 201] on link "Ceramics +" at bounding box center [523, 200] width 63 height 39
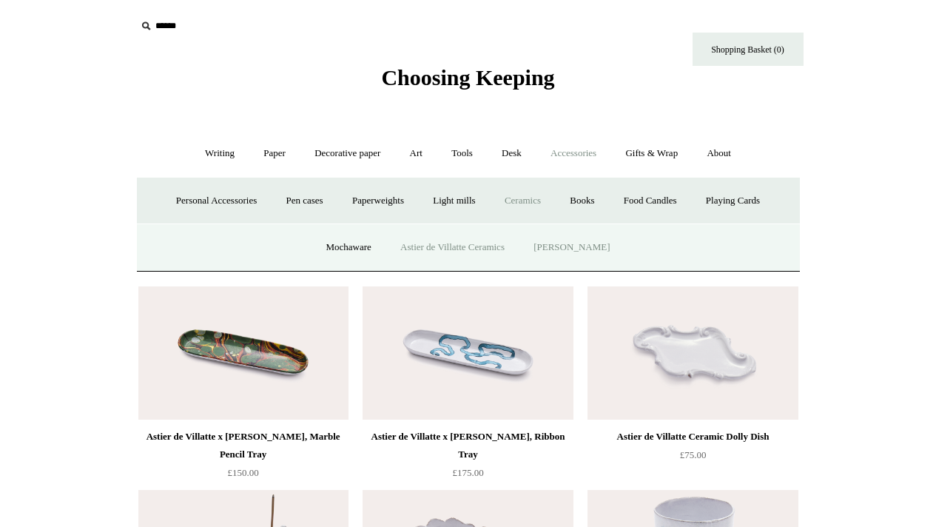
click at [566, 235] on link "[PERSON_NAME]" at bounding box center [571, 247] width 103 height 39
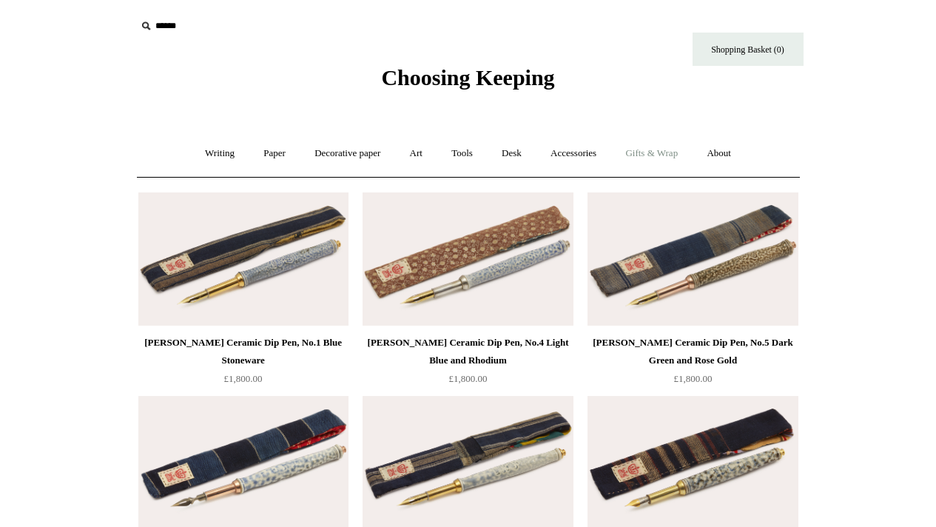
click at [645, 156] on link "Gifts & Wrap +" at bounding box center [651, 153] width 79 height 39
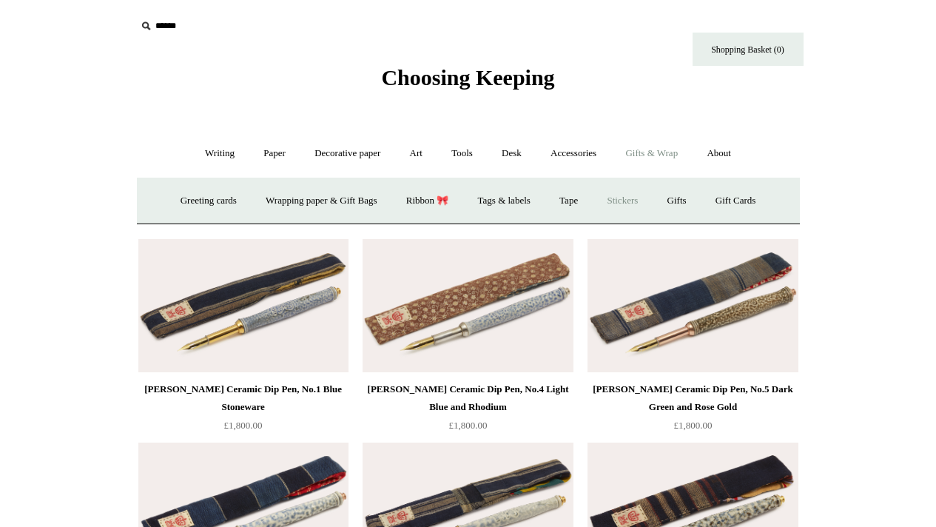
click at [623, 195] on link "Stickers" at bounding box center [623, 200] width 58 height 39
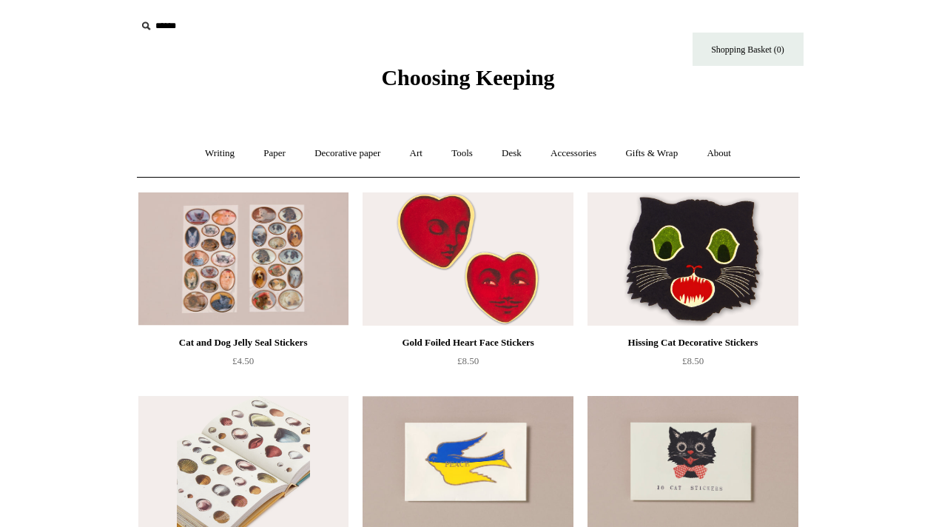
click at [260, 442] on img at bounding box center [243, 462] width 210 height 133
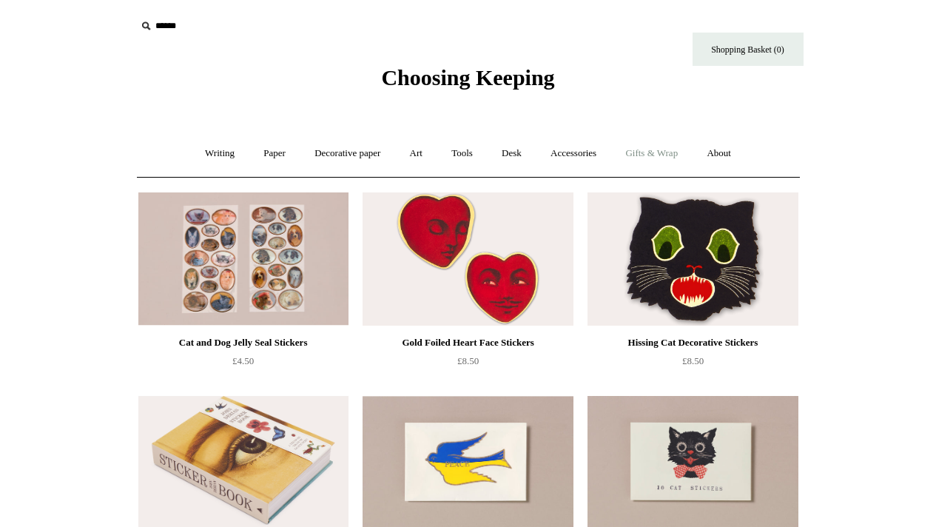
click at [691, 154] on link "Gifts & Wrap +" at bounding box center [651, 153] width 79 height 39
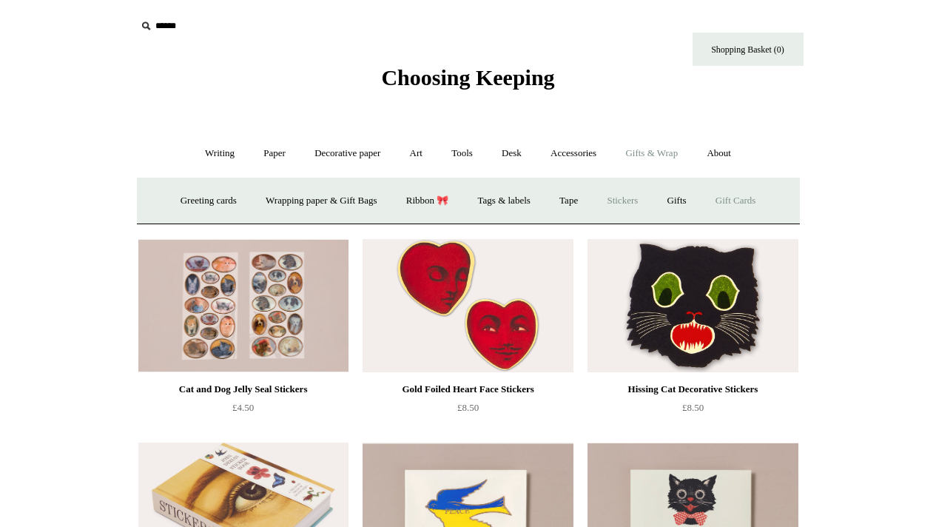
click at [769, 199] on link "Gift Cards" at bounding box center [736, 200] width 67 height 39
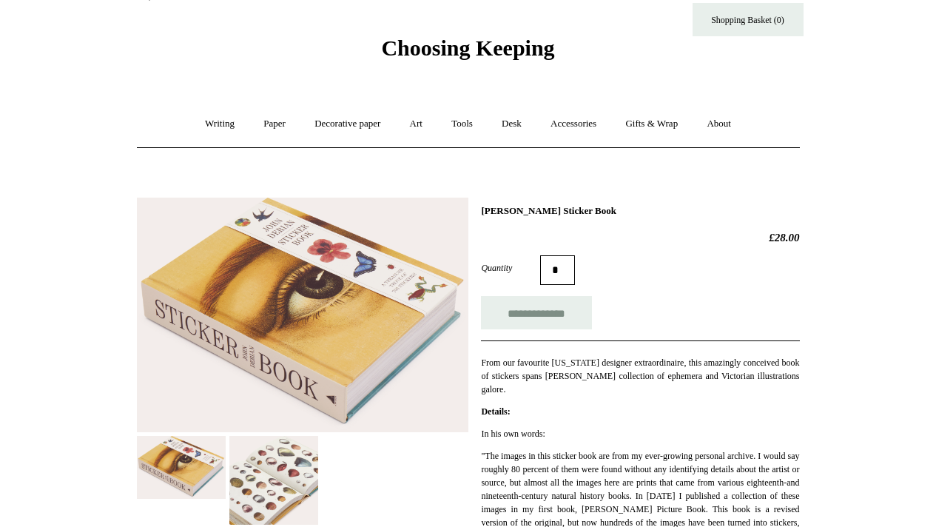
scroll to position [74, 0]
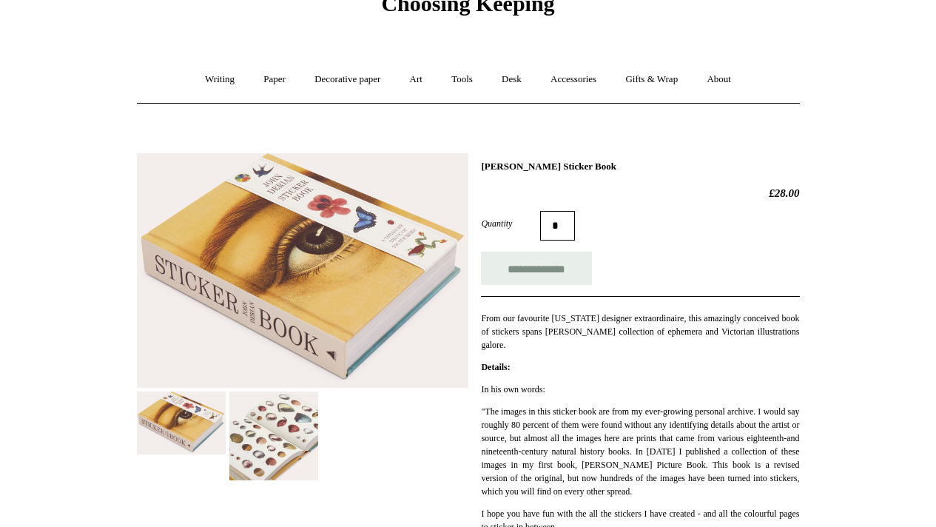
click at [249, 415] on img at bounding box center [273, 436] width 89 height 89
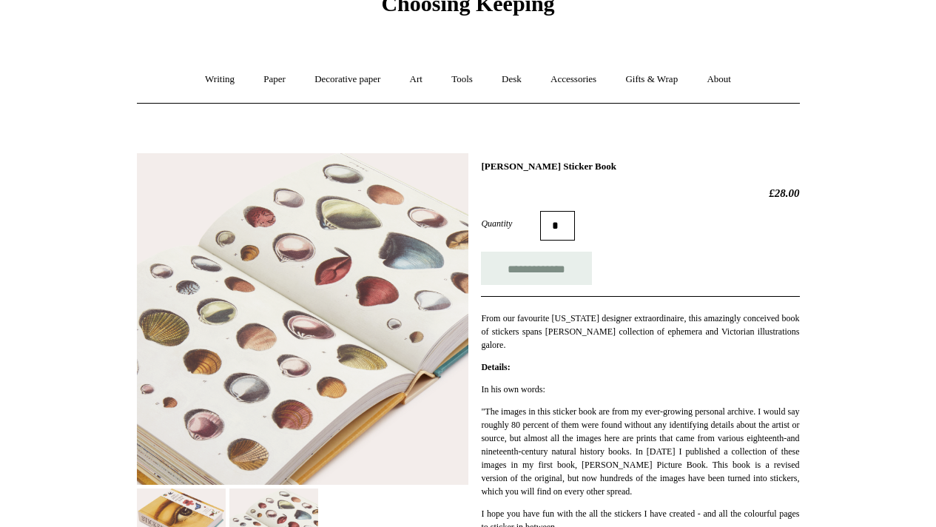
click at [355, 359] on img at bounding box center [303, 319] width 332 height 332
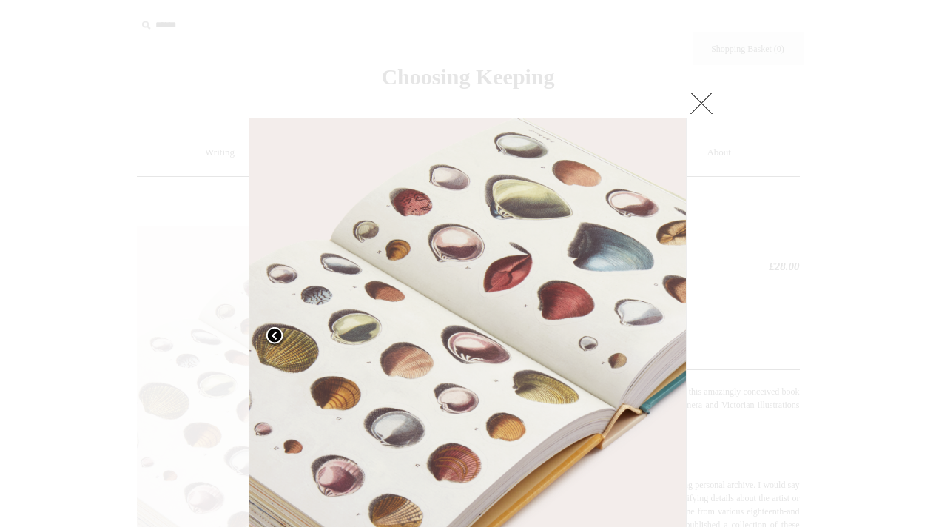
scroll to position [0, 0]
click at [375, 362] on link at bounding box center [325, 337] width 153 height 438
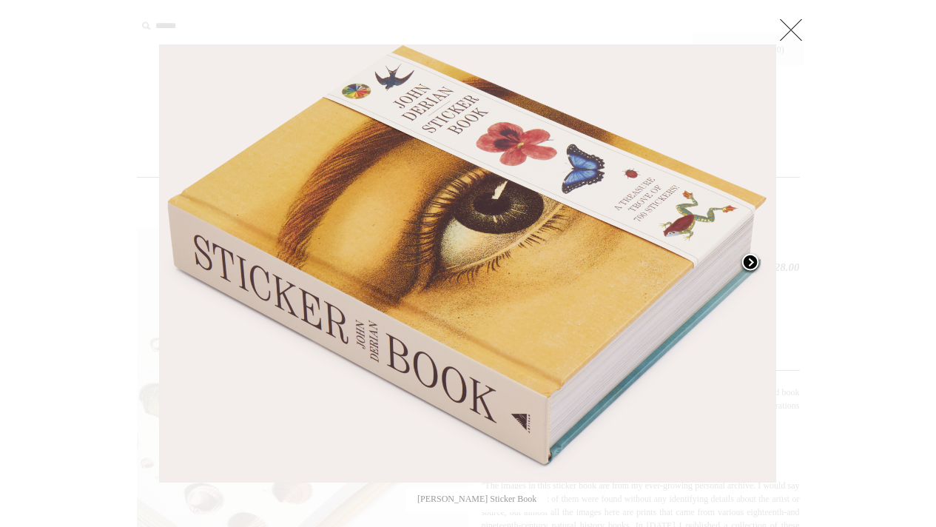
click at [729, 307] on link at bounding box center [668, 263] width 216 height 438
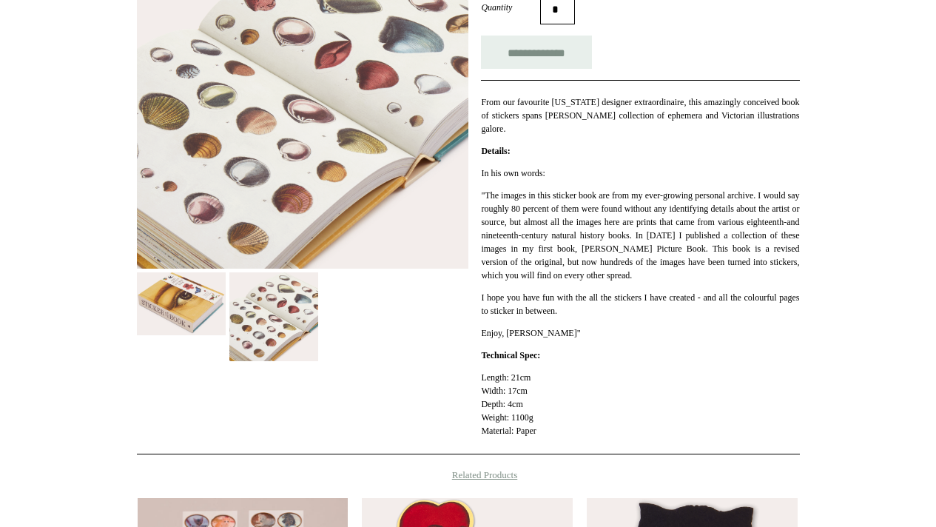
scroll to position [296, 0]
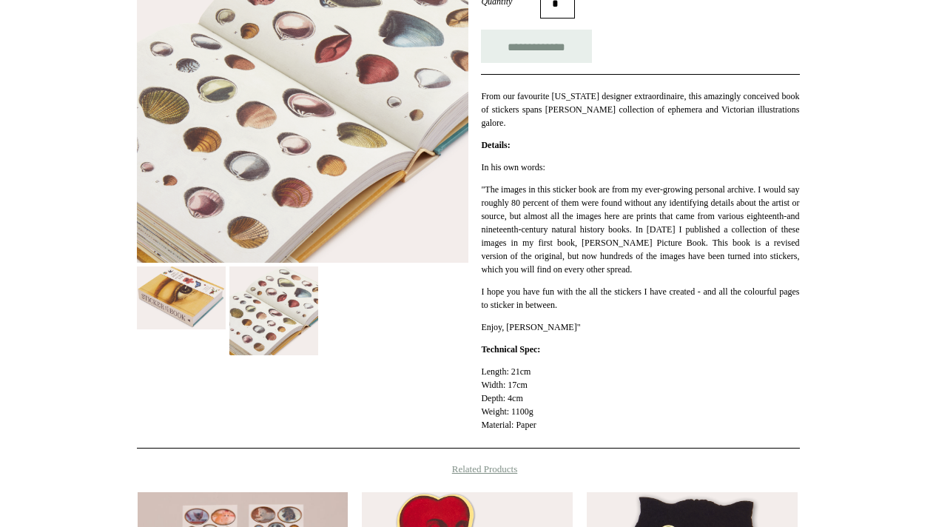
click at [201, 299] on img at bounding box center [181, 297] width 89 height 63
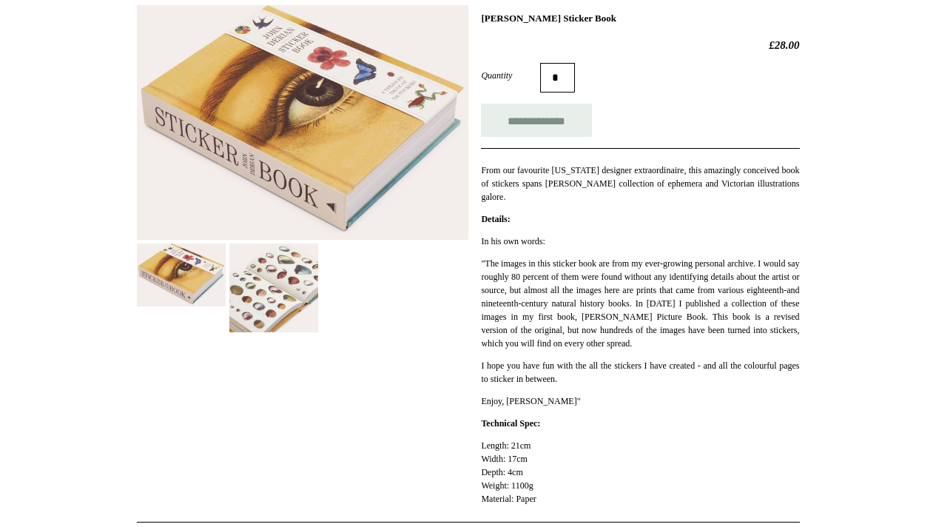
scroll to position [0, 0]
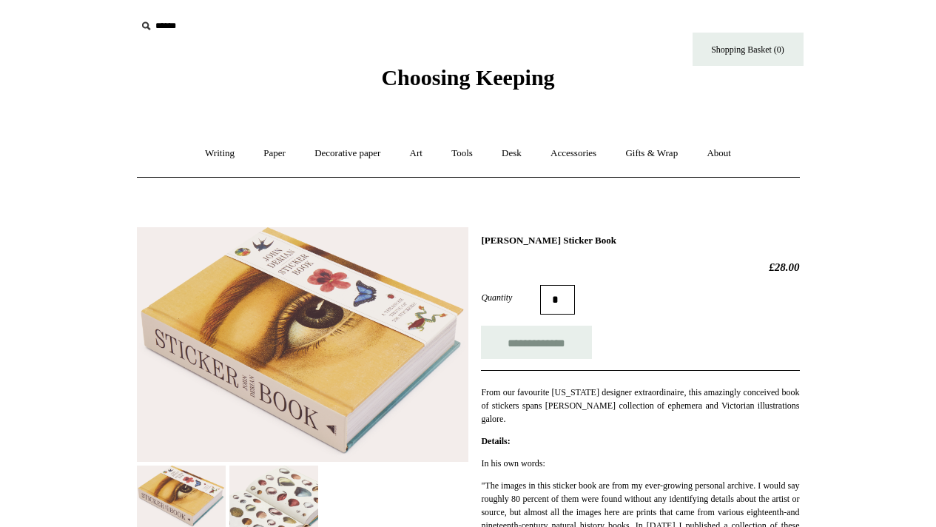
click at [400, 351] on img at bounding box center [303, 344] width 332 height 235
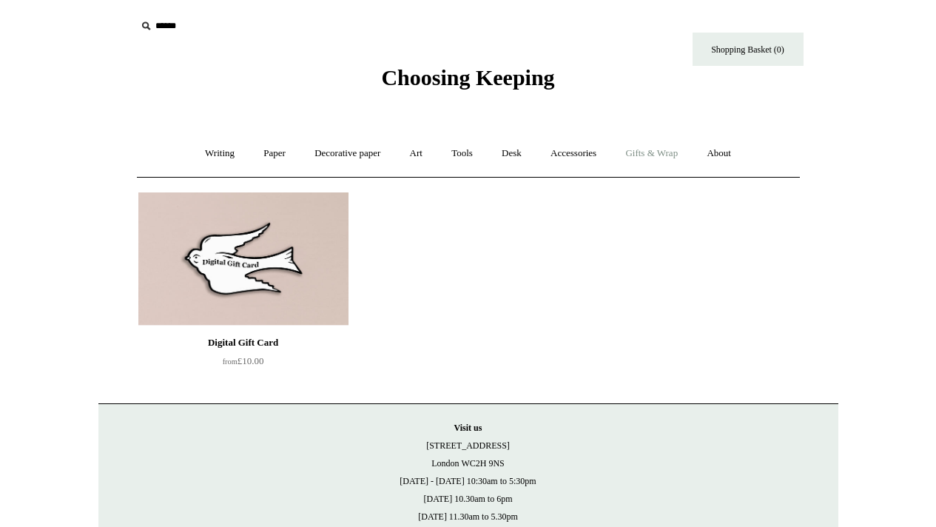
click at [685, 158] on link "Gifts & Wrap +" at bounding box center [651, 153] width 79 height 39
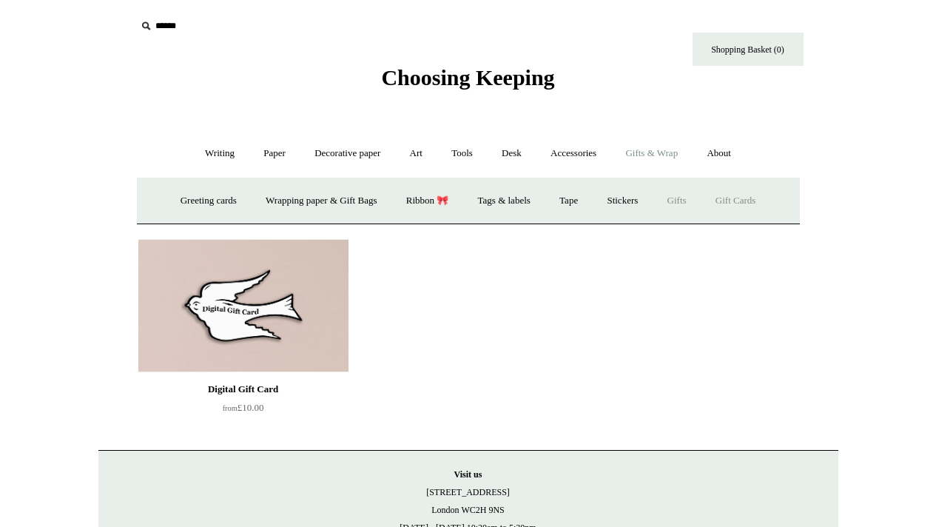
click at [700, 202] on link "Gifts +" at bounding box center [677, 200] width 46 height 39
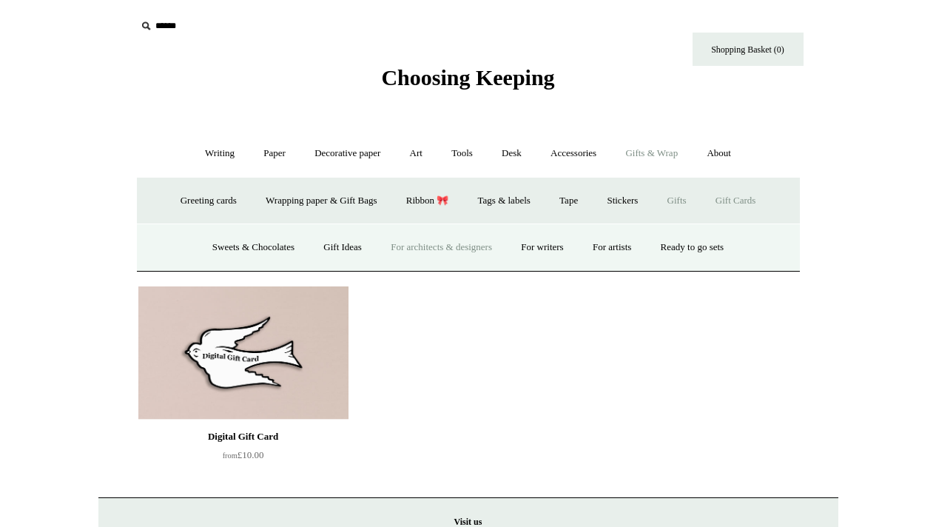
click at [397, 252] on link "For architects & designers" at bounding box center [442, 247] width 128 height 39
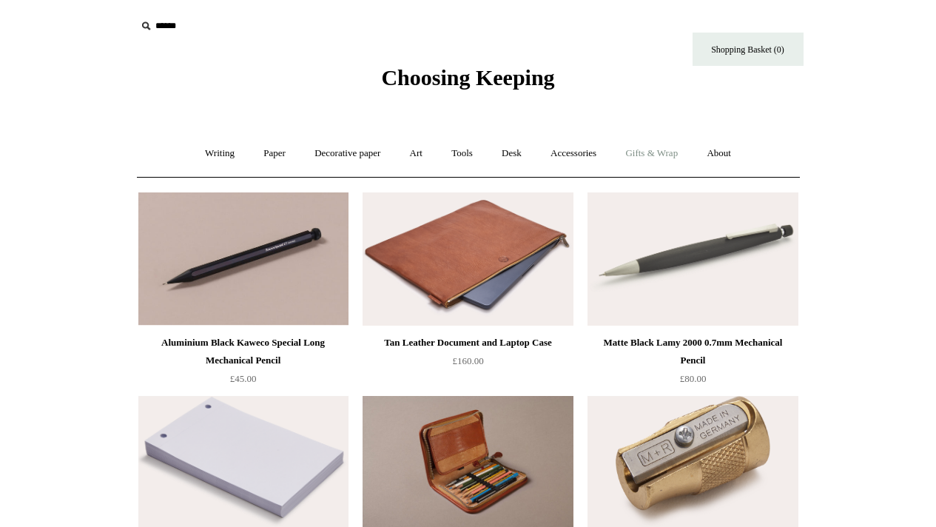
click at [666, 150] on link "Gifts & Wrap +" at bounding box center [651, 153] width 79 height 39
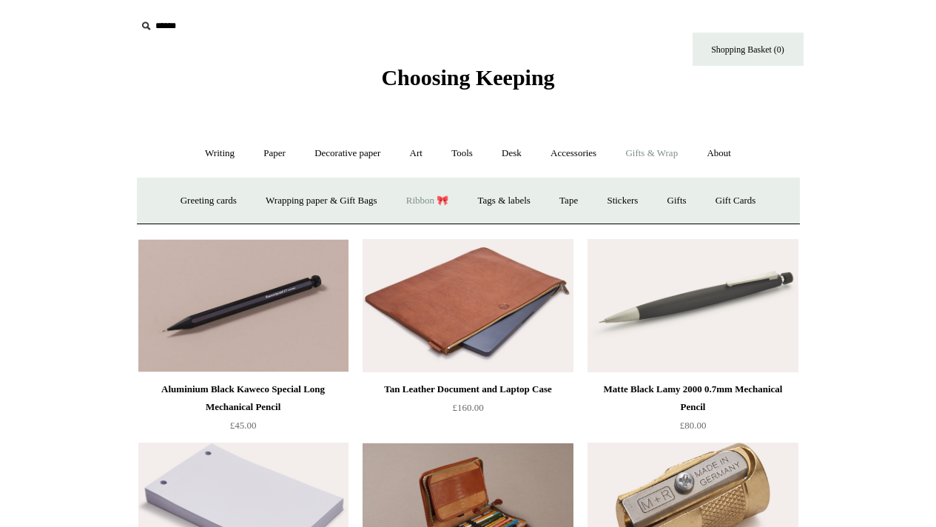
click at [440, 198] on link "Ribbon 🎀" at bounding box center [428, 200] width 70 height 39
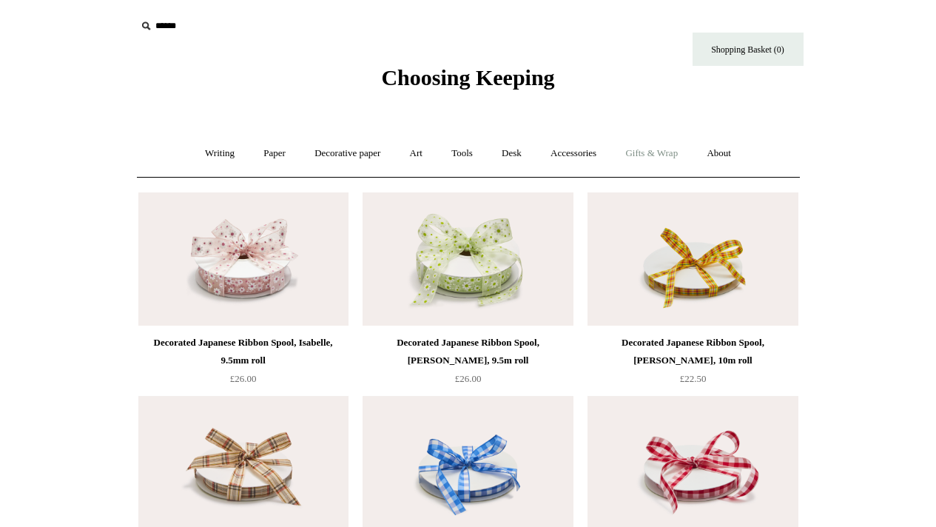
click at [659, 150] on link "Gifts & Wrap +" at bounding box center [651, 153] width 79 height 39
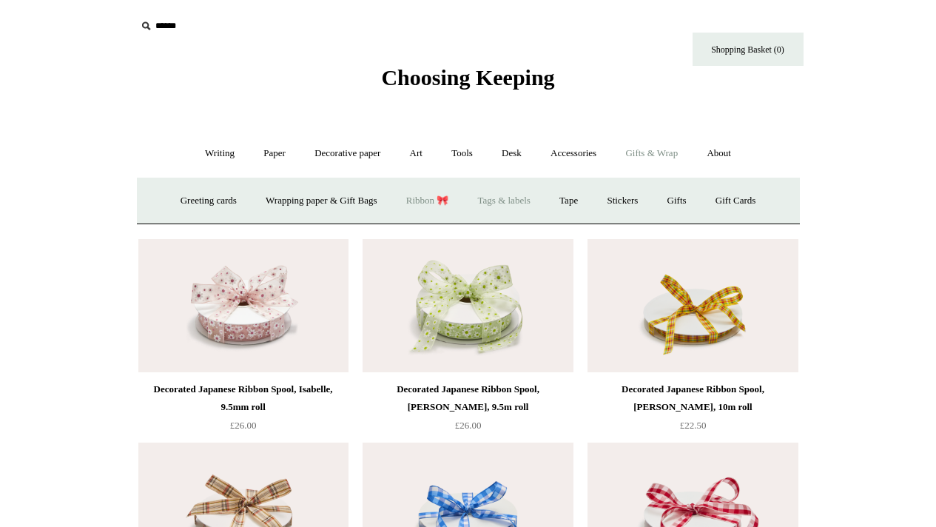
click at [488, 198] on link "Tags & labels" at bounding box center [504, 200] width 79 height 39
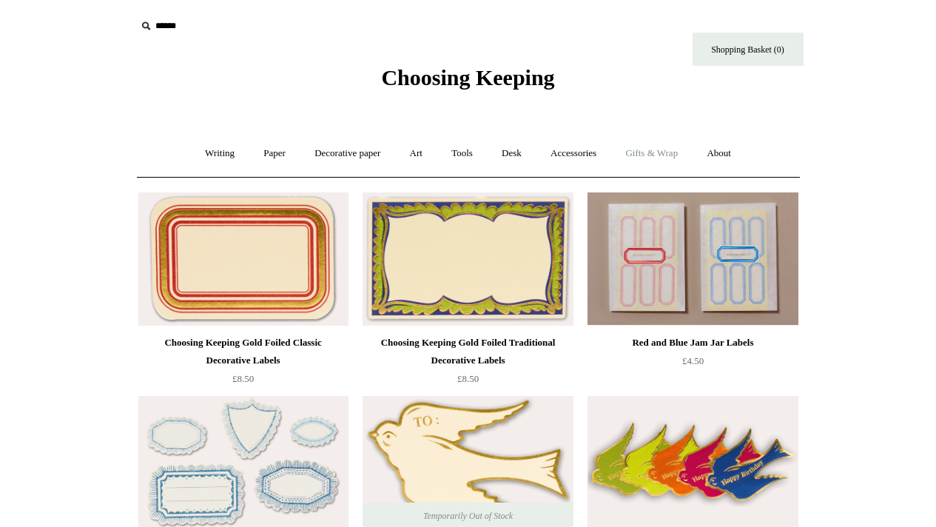
click at [652, 150] on link "Gifts & Wrap +" at bounding box center [651, 153] width 79 height 39
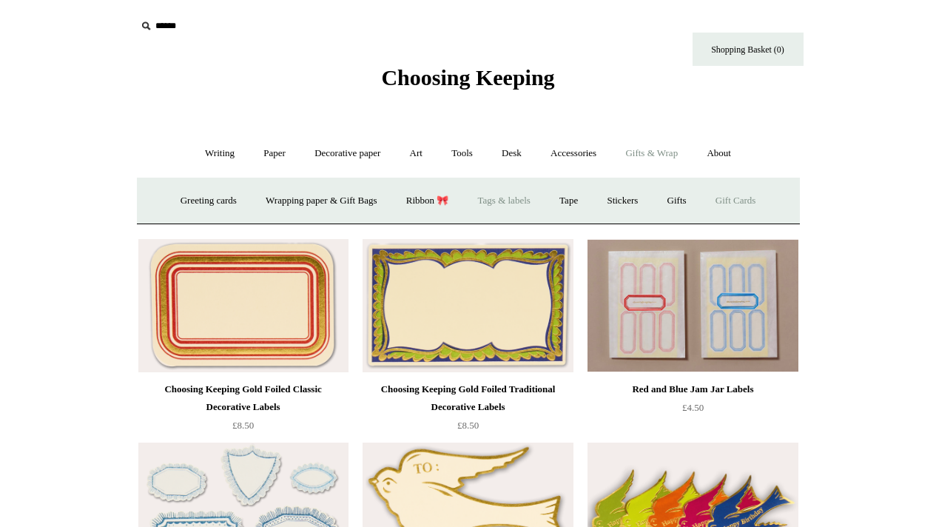
click at [752, 192] on link "Gift Cards" at bounding box center [736, 200] width 67 height 39
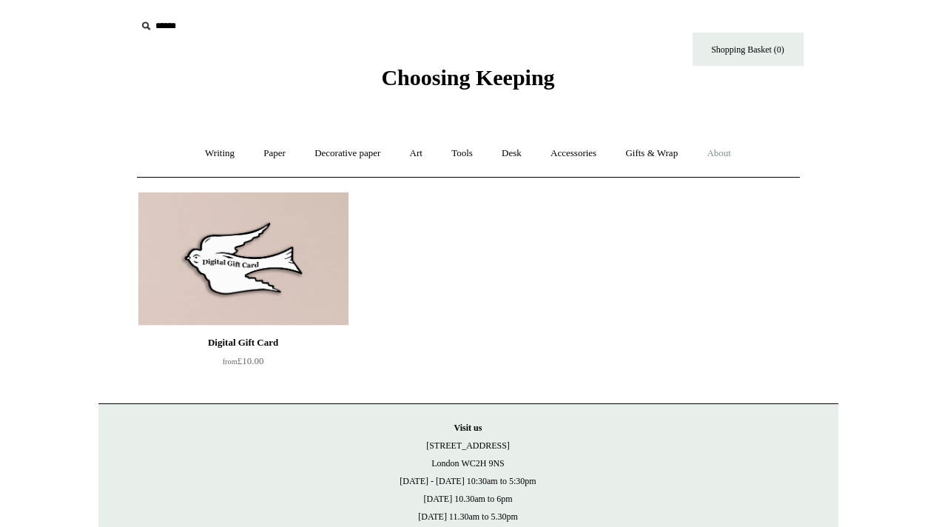
click at [738, 157] on link "About +" at bounding box center [719, 153] width 51 height 39
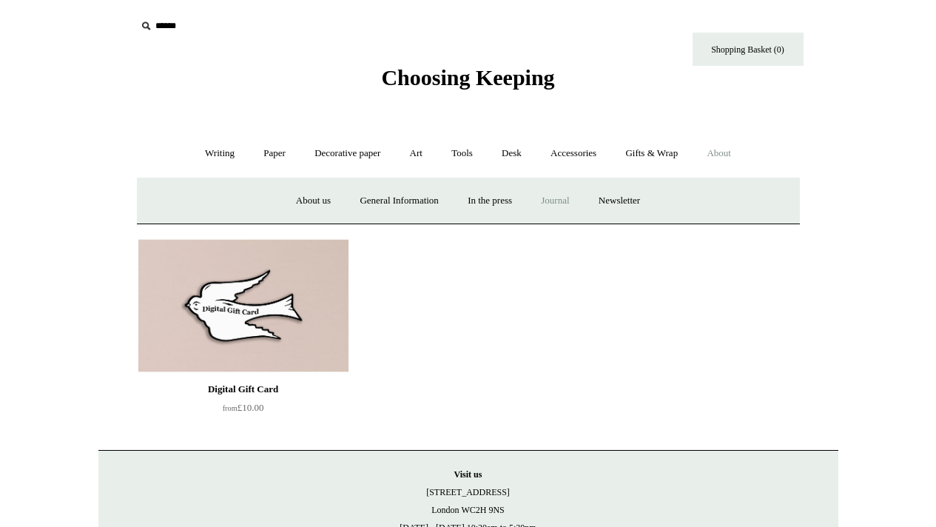
click at [546, 206] on link "Journal +" at bounding box center [555, 200] width 55 height 39
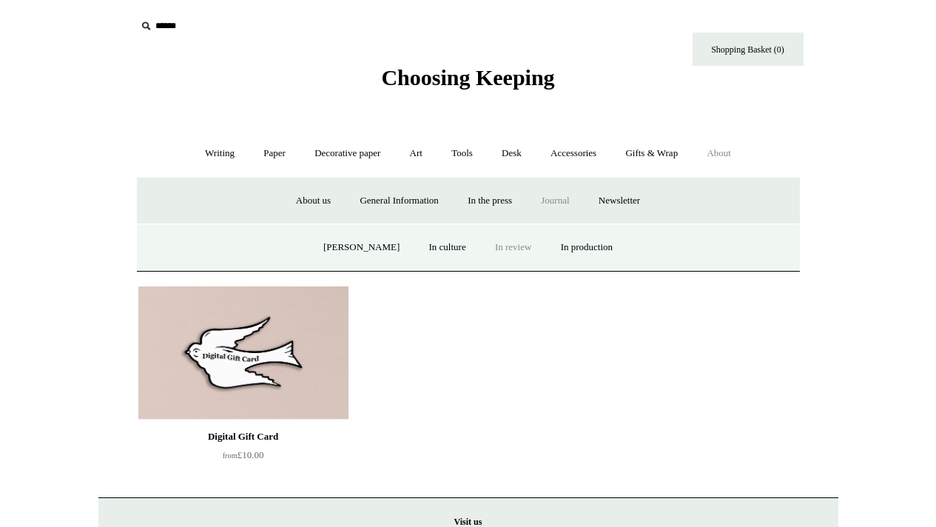
click at [507, 249] on link "In review" at bounding box center [513, 247] width 63 height 39
